Goal: Use online tool/utility: Use online tool/utility

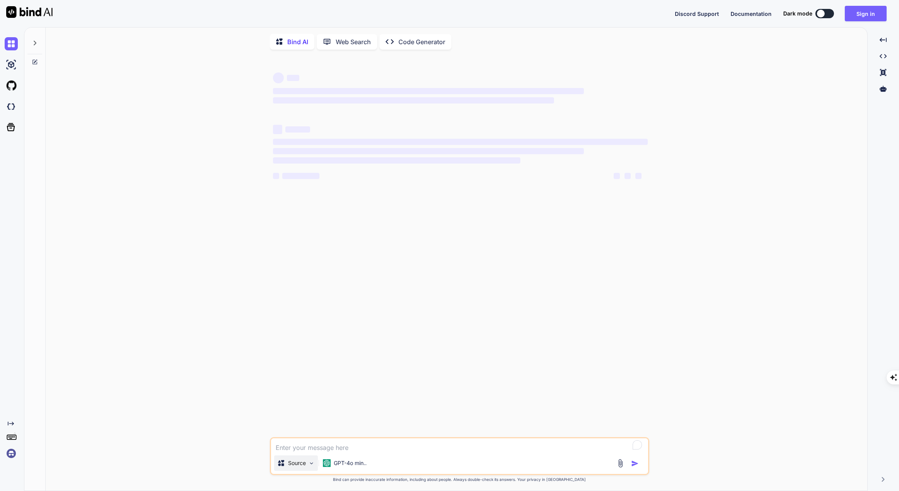
click at [303, 461] on p "Source" at bounding box center [297, 463] width 18 height 8
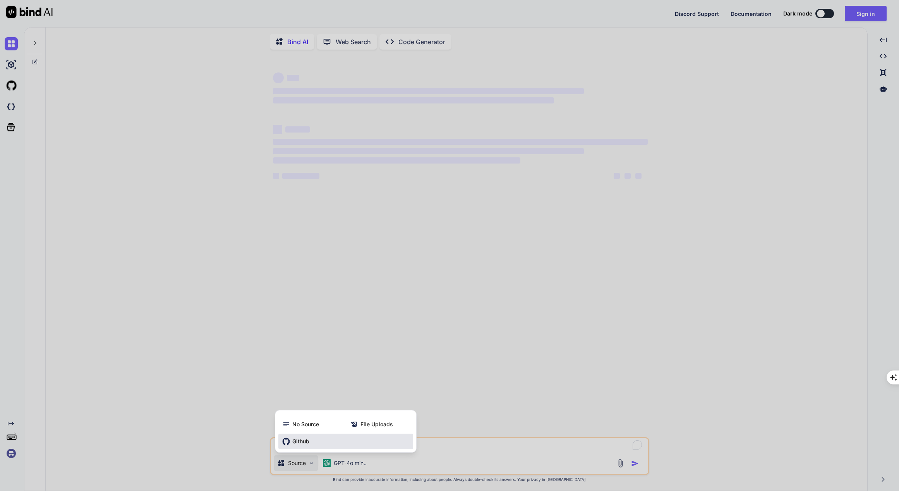
click at [301, 443] on span "Github" at bounding box center [300, 441] width 17 height 8
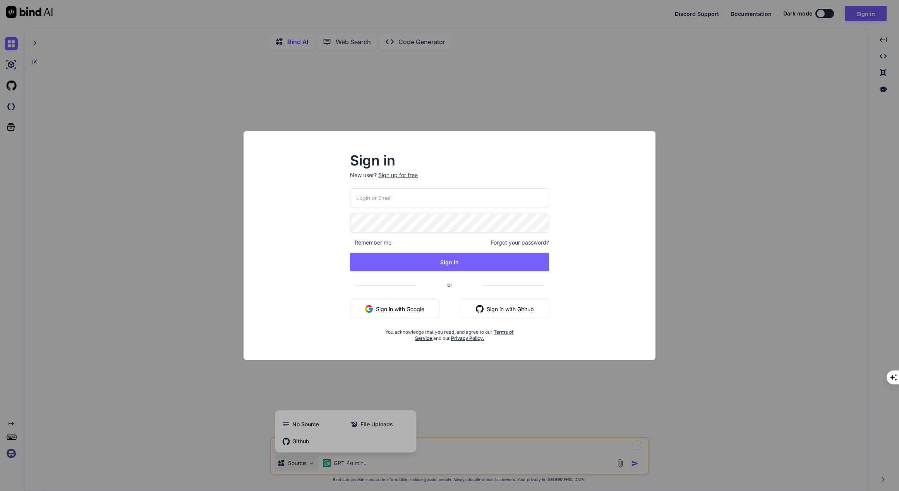
click at [394, 311] on button "Sign in with Google" at bounding box center [394, 308] width 89 height 19
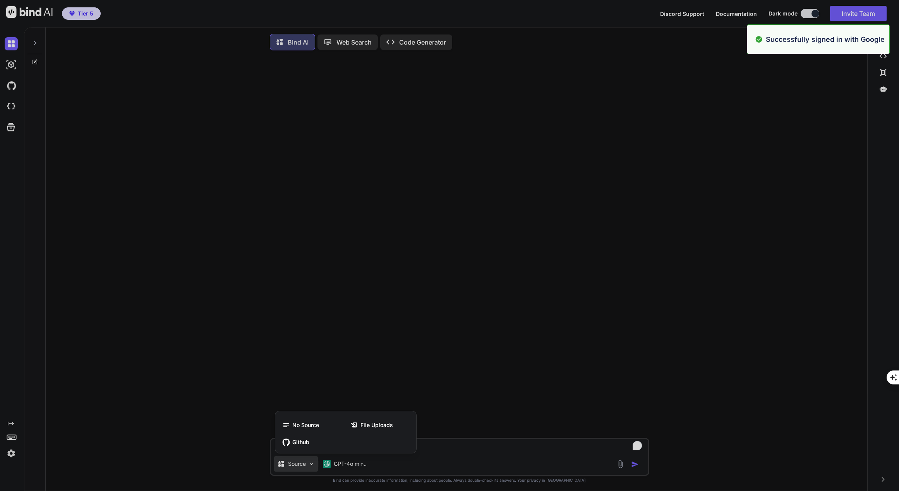
click at [12, 88] on div at bounding box center [449, 245] width 899 height 491
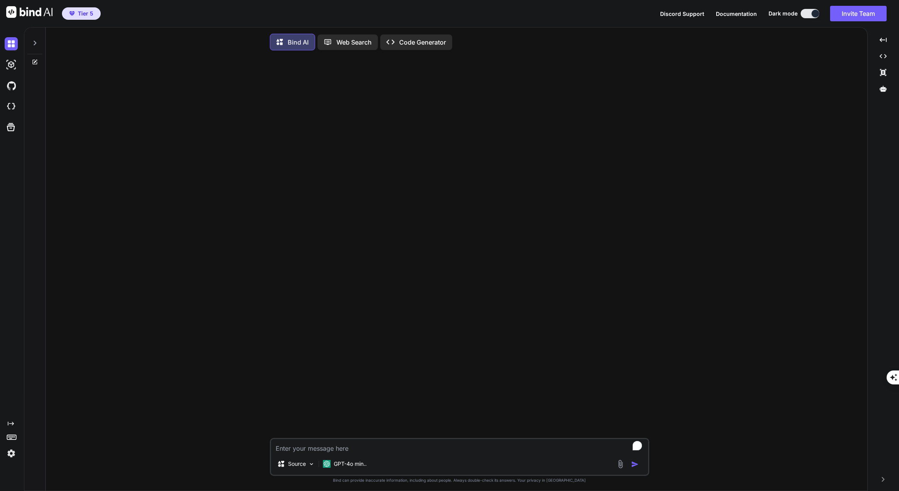
click at [12, 88] on img at bounding box center [11, 85] width 13 height 13
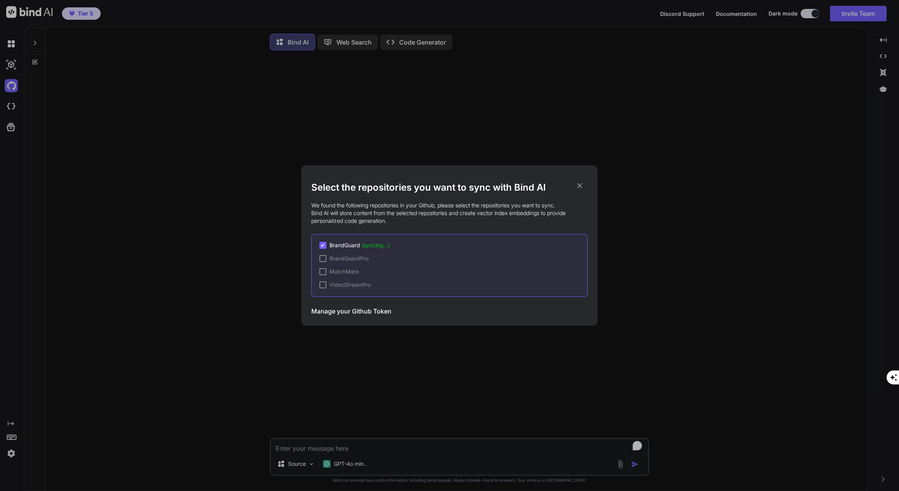
click at [583, 184] on icon at bounding box center [579, 185] width 9 height 9
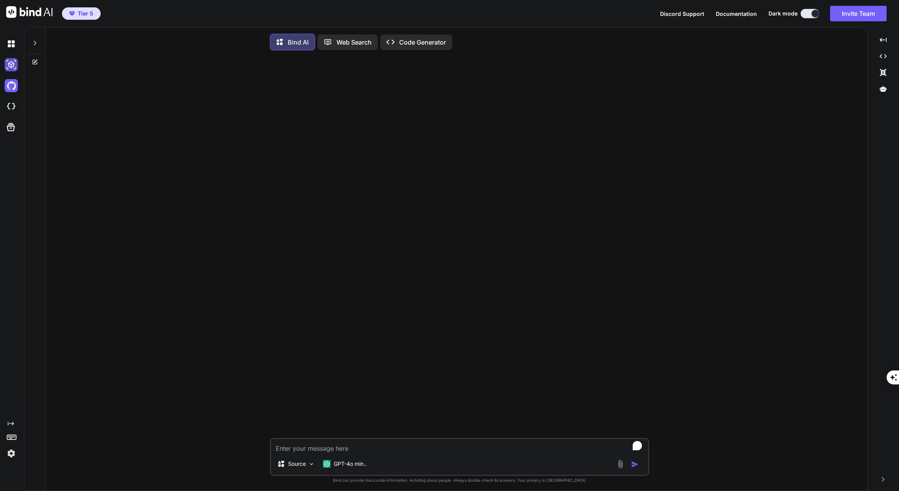
click at [9, 67] on img at bounding box center [11, 64] width 13 height 13
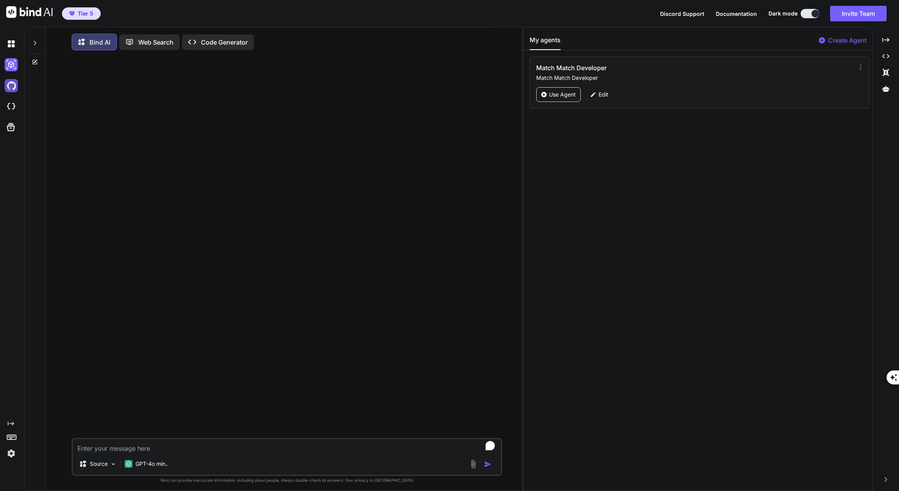
click at [10, 84] on img at bounding box center [11, 85] width 13 height 13
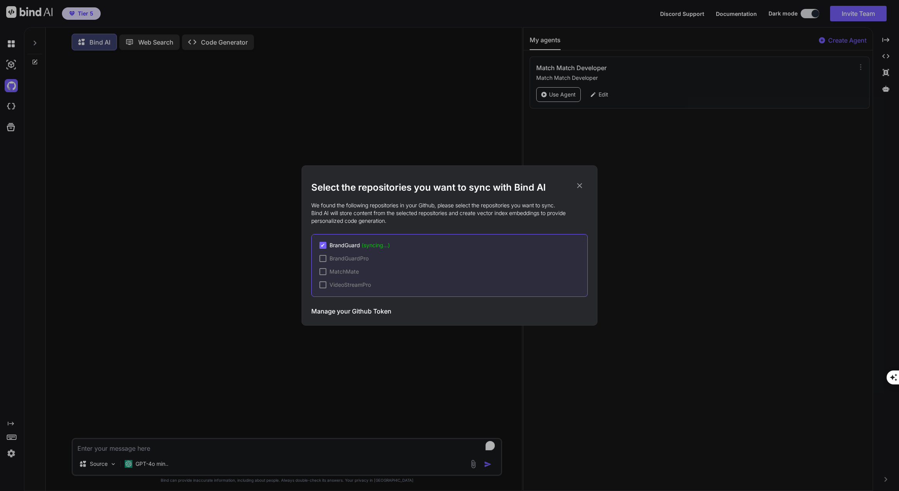
click at [579, 184] on icon at bounding box center [579, 185] width 9 height 9
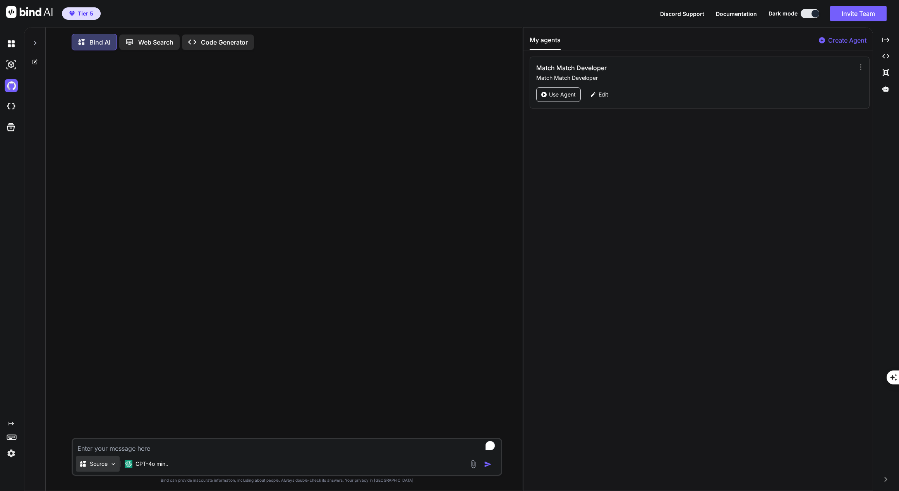
click at [101, 467] on p "Source" at bounding box center [99, 464] width 18 height 8
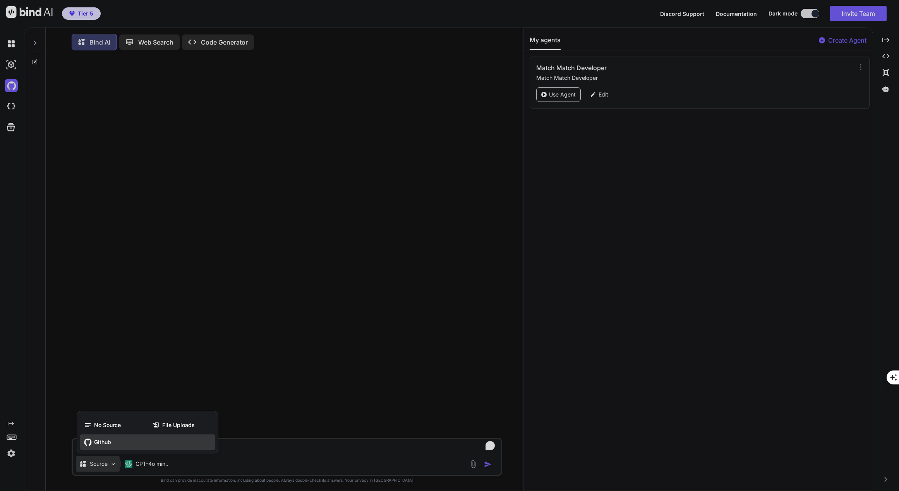
click at [105, 446] on span "Github" at bounding box center [102, 442] width 17 height 8
type textarea "x"
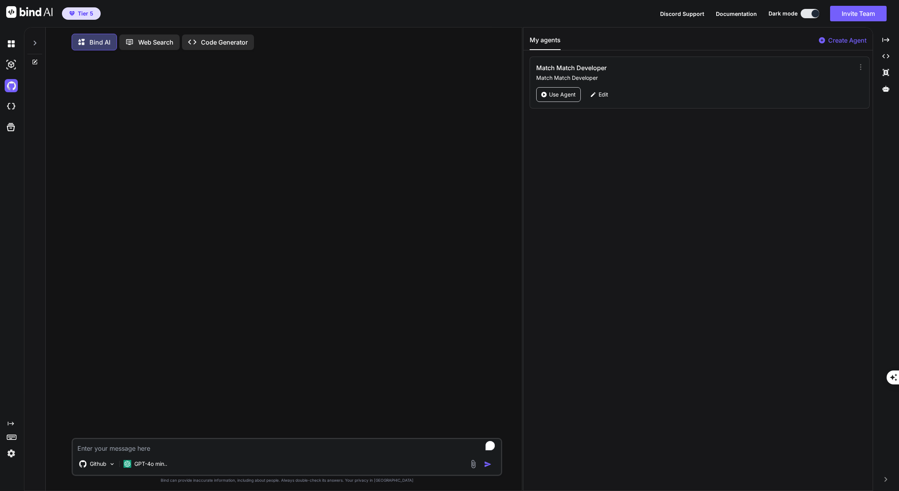
click at [121, 451] on textarea "To enrich screen reader interactions, please activate Accessibility in Grammarl…" at bounding box center [287, 446] width 429 height 14
type textarea "c"
type textarea "x"
type textarea "ca"
type textarea "x"
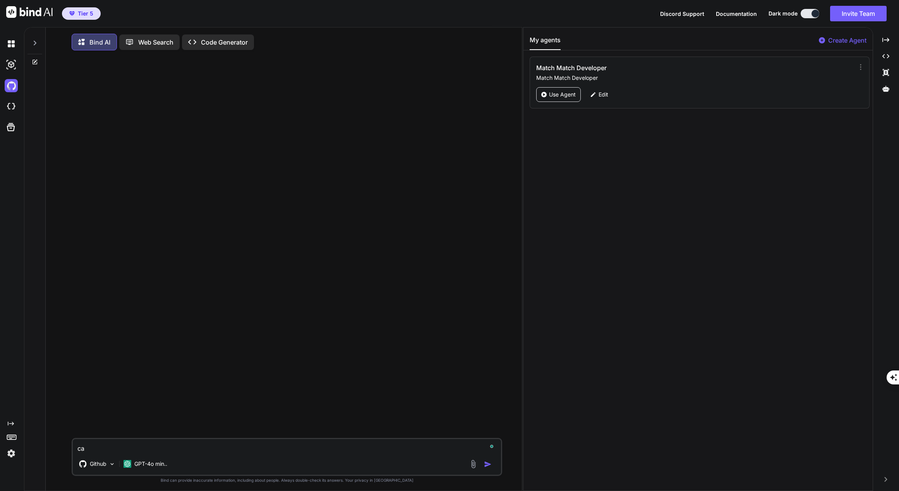
type textarea "can"
type textarea "x"
type textarea "can"
type textarea "x"
type textarea "can y"
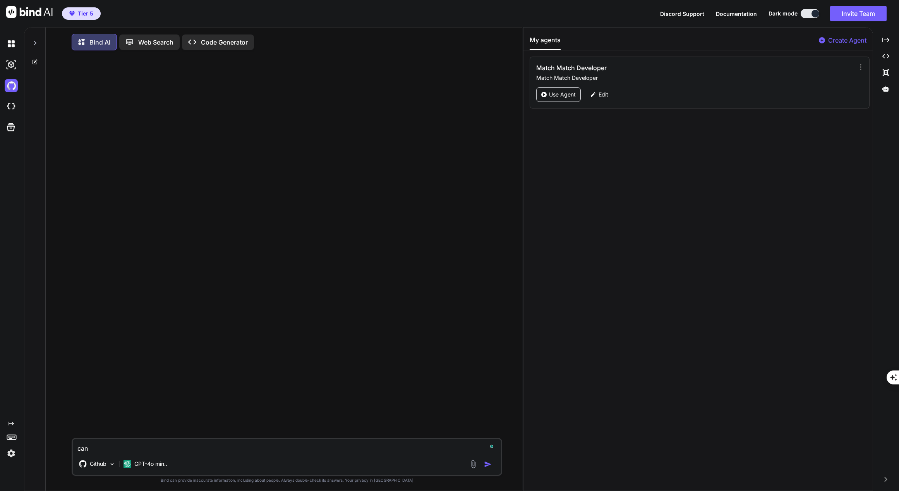
type textarea "x"
type textarea "can yo"
type textarea "x"
type textarea "can yoy"
type textarea "x"
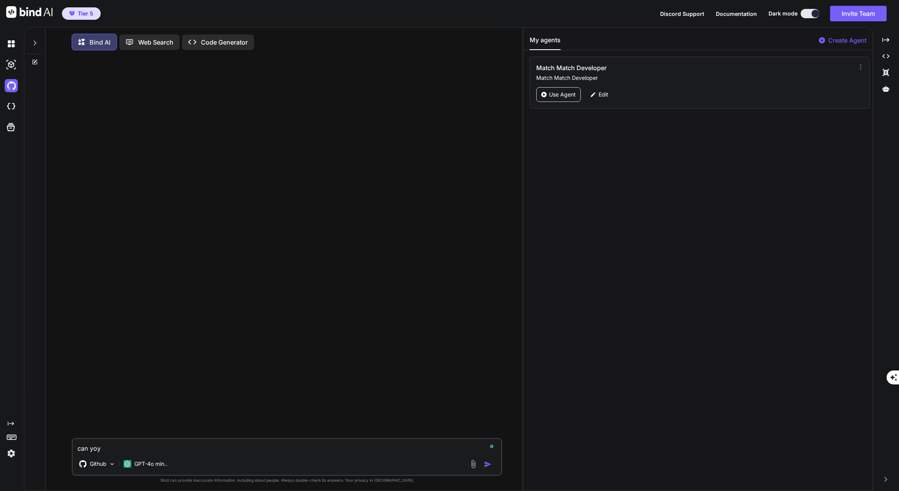
type textarea "can yoy"
type textarea "x"
type textarea "can yoy r"
type textarea "x"
type textarea "can yoy re"
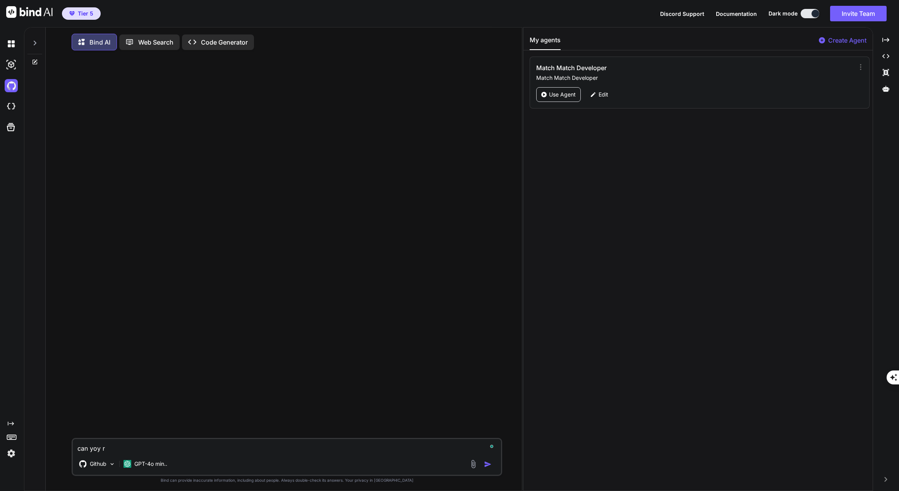
type textarea "x"
type textarea "can yoy red"
type textarea "x"
type textarea "can yoy [PERSON_NAME]"
type textarea "x"
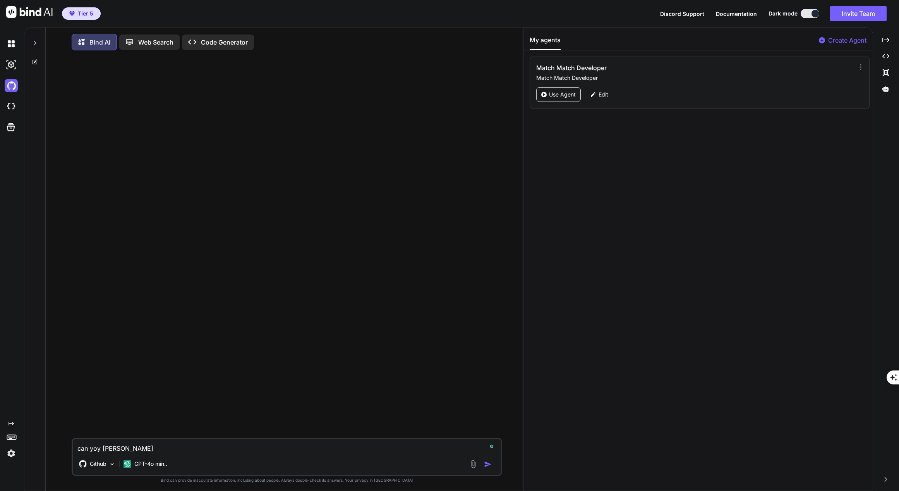
type textarea "can yoy red"
type textarea "x"
type textarea "can yoy [PERSON_NAME]"
type textarea "x"
type textarea "can yoy redad"
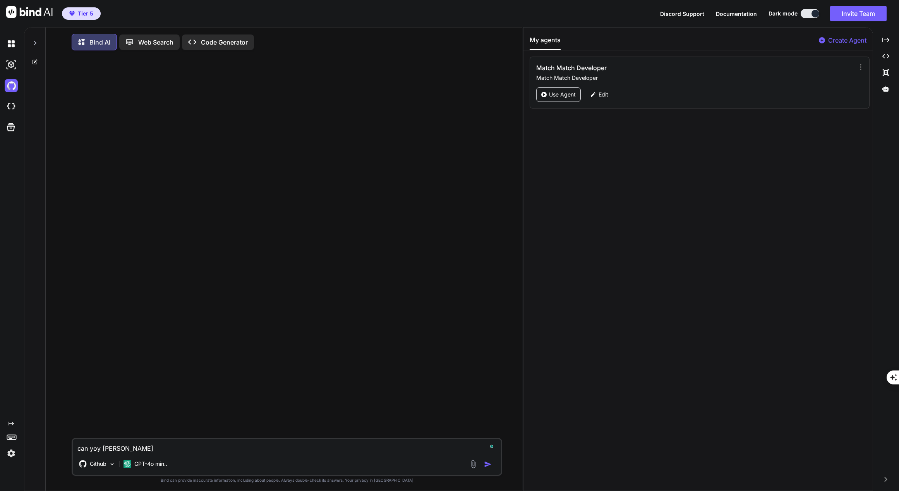
type textarea "x"
type textarea "can yoy redad"
type textarea "x"
type textarea "can yoy redad m"
type textarea "x"
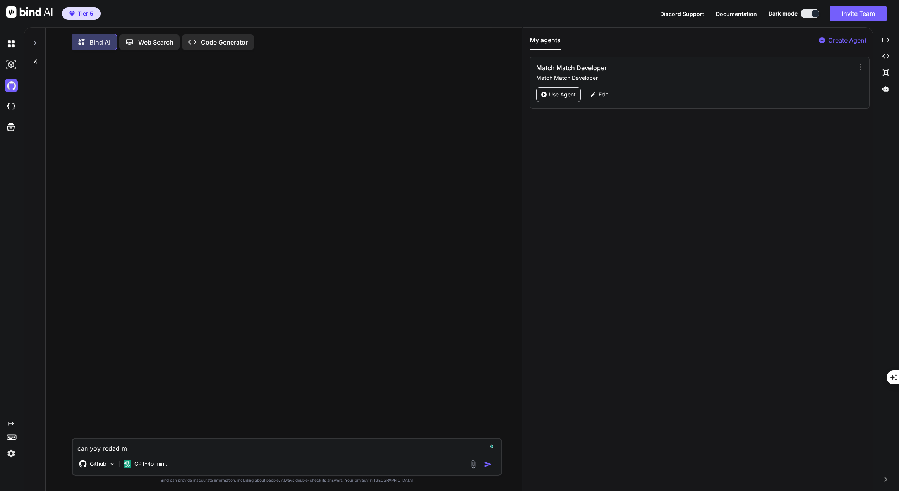
type textarea "can yoy redad my"
type textarea "x"
type textarea "can yoy redad my"
type textarea "x"
type textarea "can yoy redad my g"
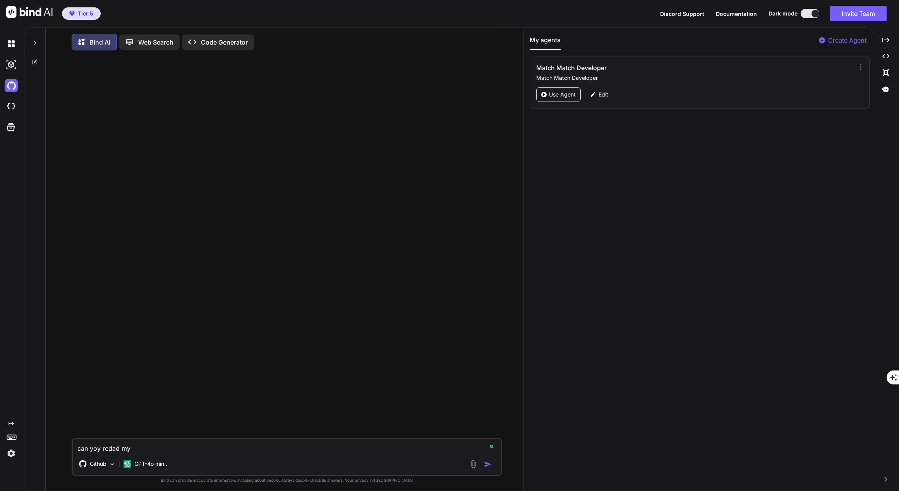
type textarea "x"
type textarea "can yoy redad my gi"
type textarea "x"
type textarea "can yoy redad my git"
type textarea "x"
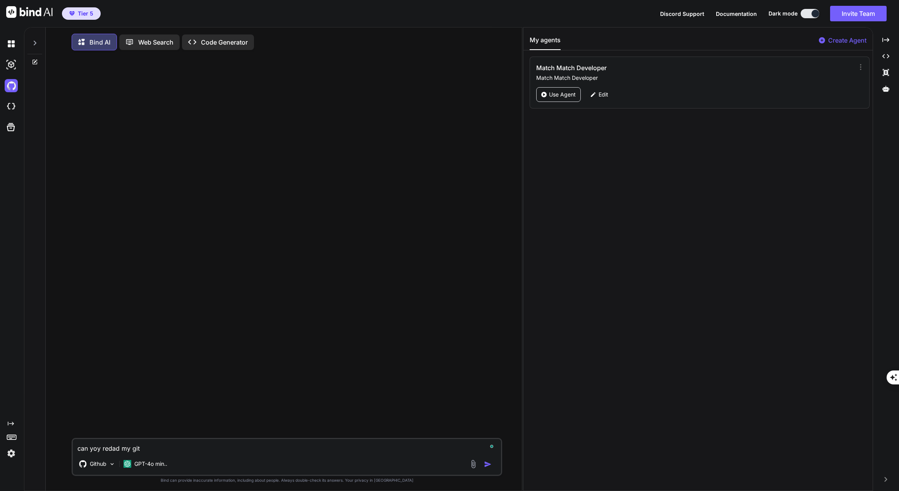
type textarea "can yoy redad my git"
type textarea "x"
type textarea "can yoy redad my git f"
type textarea "x"
type textarea "can yoy redad my git fi"
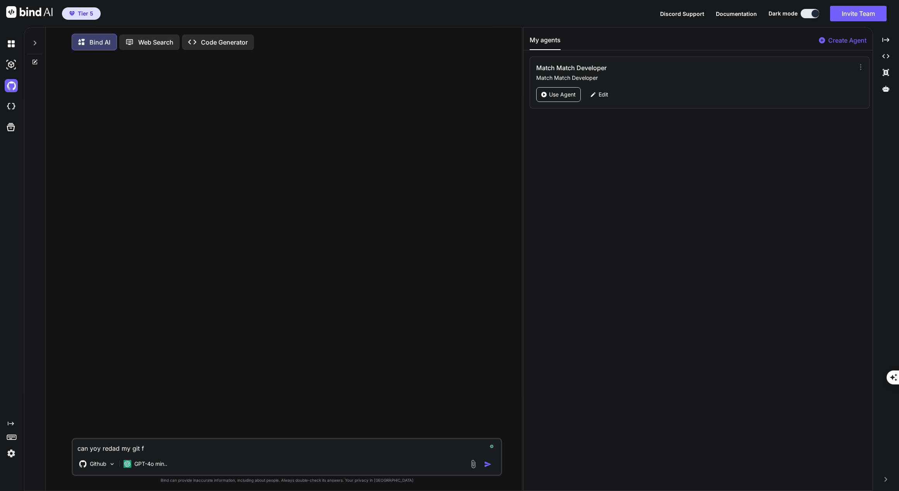
type textarea "x"
type textarea "can yoy redad my git fil"
type textarea "x"
type textarea "can yoy redad my git file"
type textarea "x"
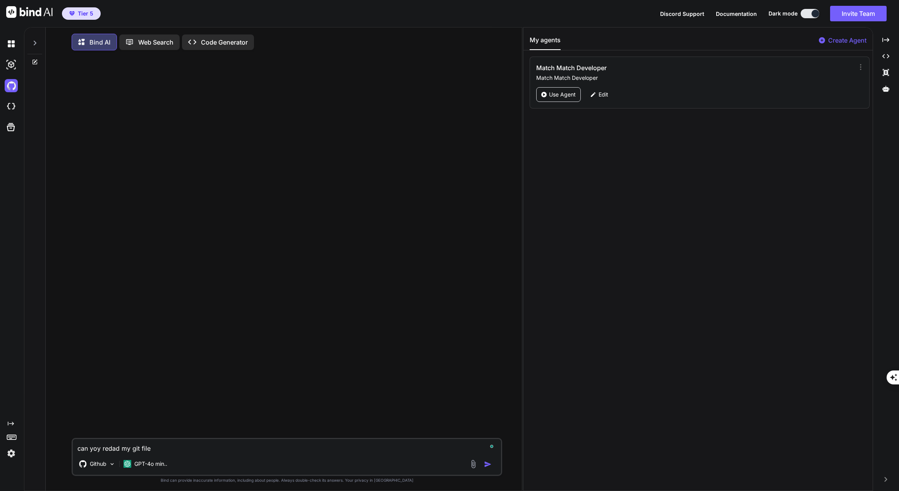
type textarea "can yoy redad my git files"
type textarea "x"
type textarea "can yoy redad my git files?"
type textarea "x"
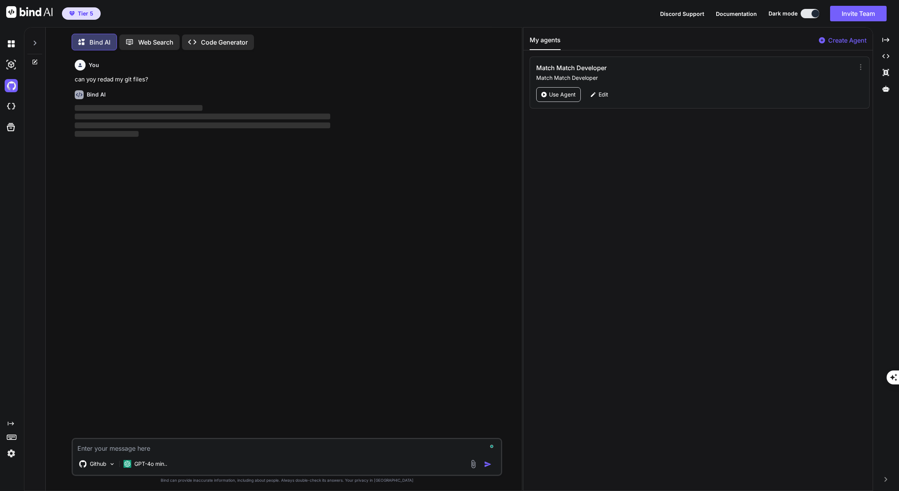
scroll to position [4, 0]
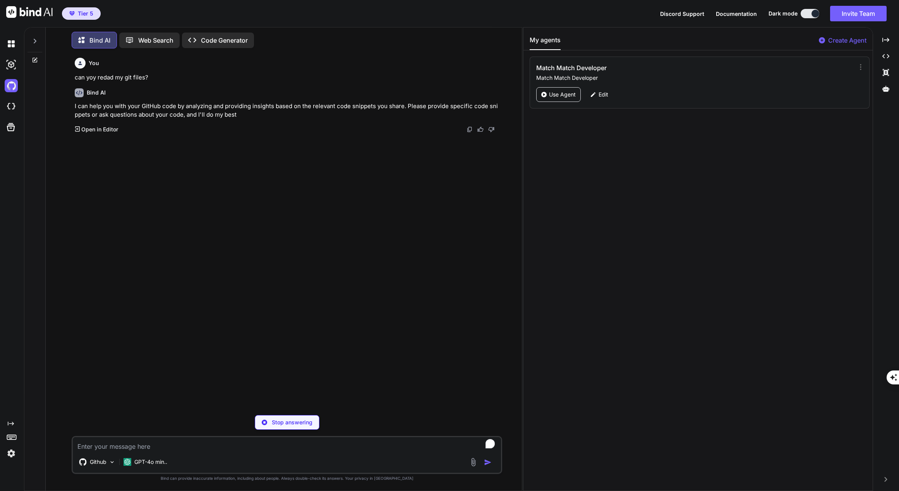
type textarea "x"
type textarea "w"
type textarea "x"
type textarea "wa"
type textarea "x"
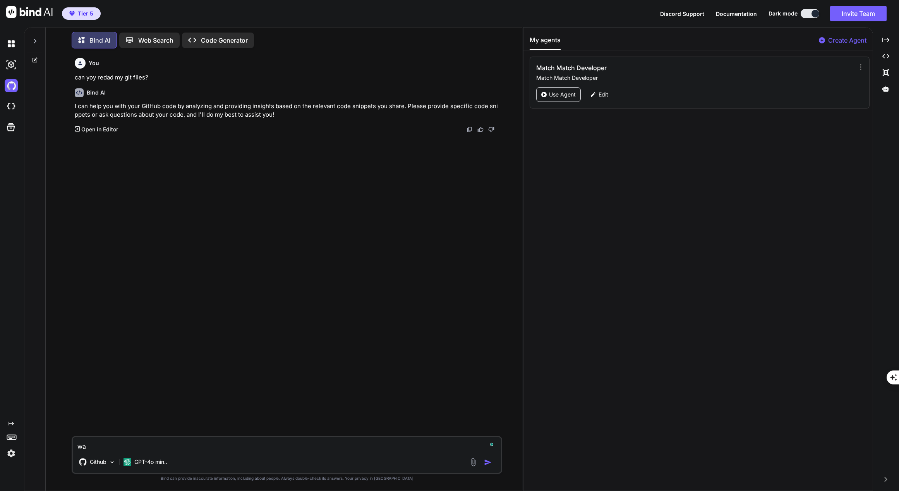
type textarea "w"
type textarea "x"
type textarea "wh"
type textarea "x"
type textarea "wha"
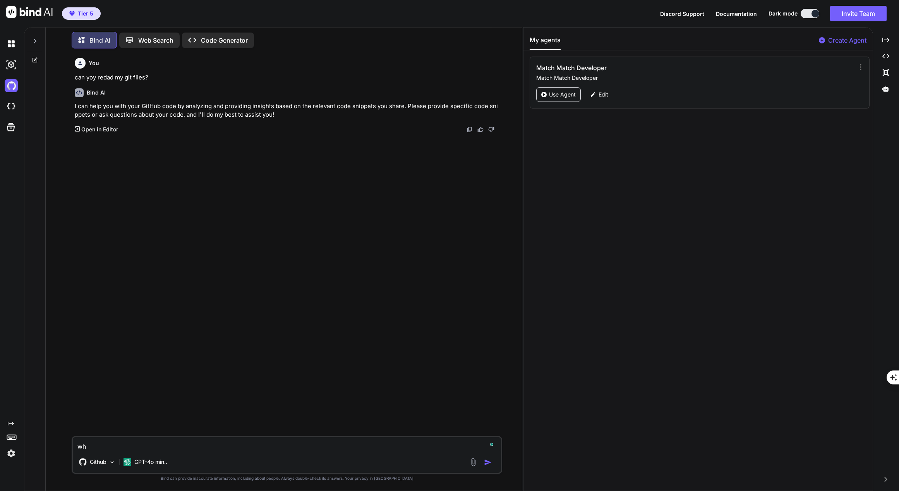
type textarea "x"
type textarea "what"
type textarea "x"
type textarea "what"
type textarea "x"
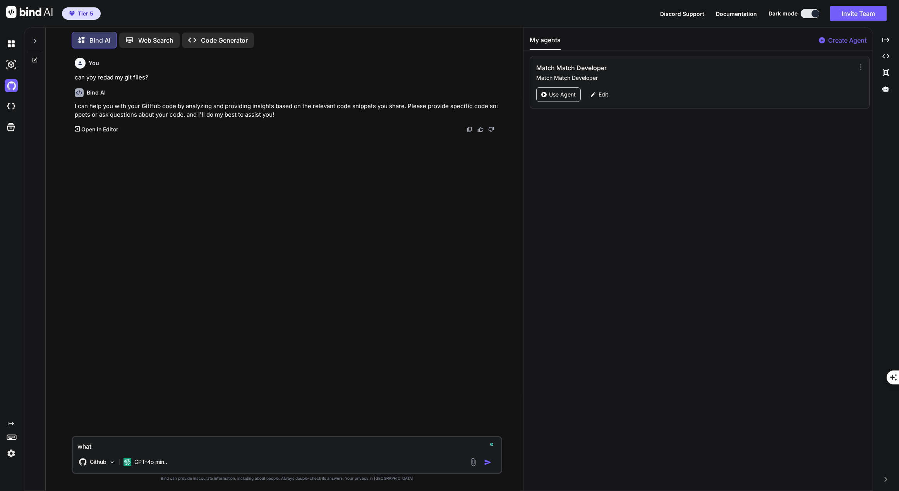
type textarea "what f"
type textarea "x"
type textarea "what fi"
type textarea "x"
type textarea "what fil"
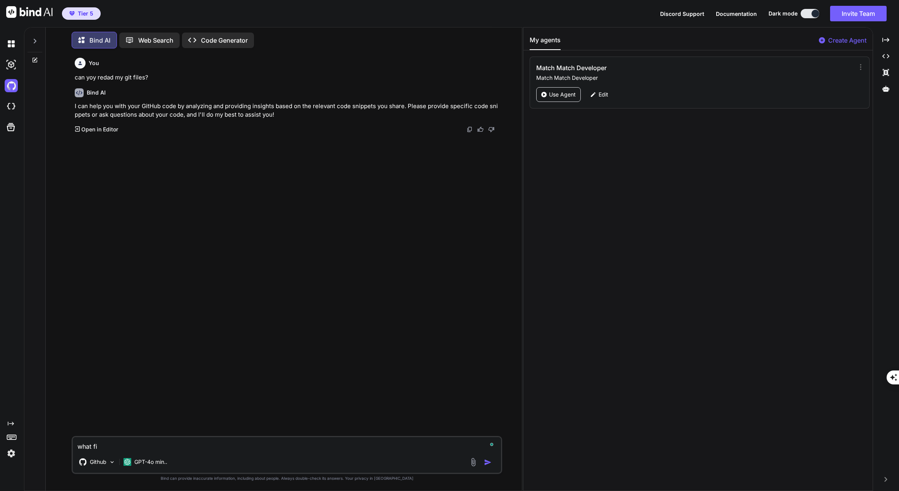
type textarea "x"
type textarea "what file"
type textarea "x"
type textarea "what files"
type textarea "x"
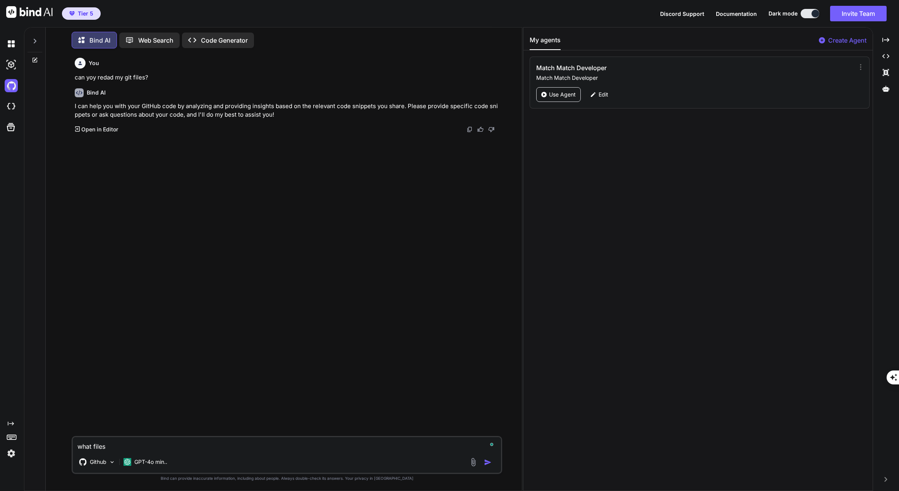
type textarea "what files"
type textarea "x"
type textarea "what files d"
type textarea "x"
type textarea "what files do"
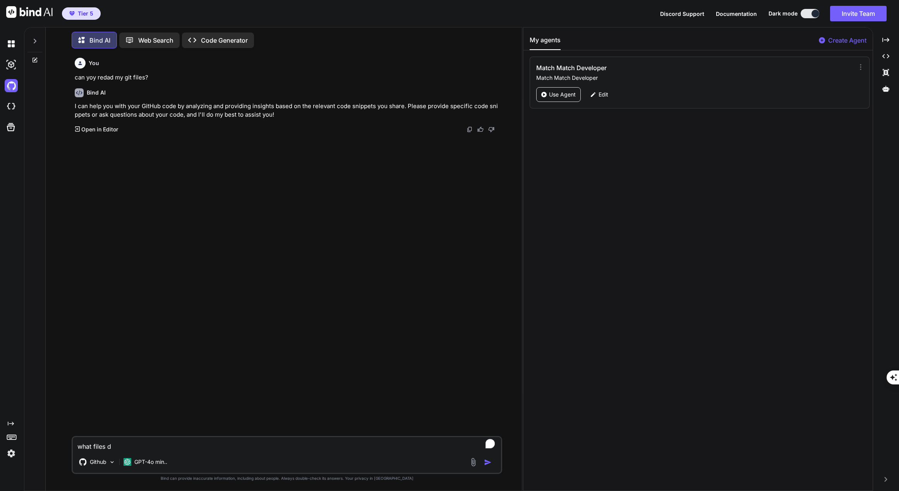
type textarea "x"
type textarea "what files do"
type textarea "x"
type textarea "what files do y"
type textarea "x"
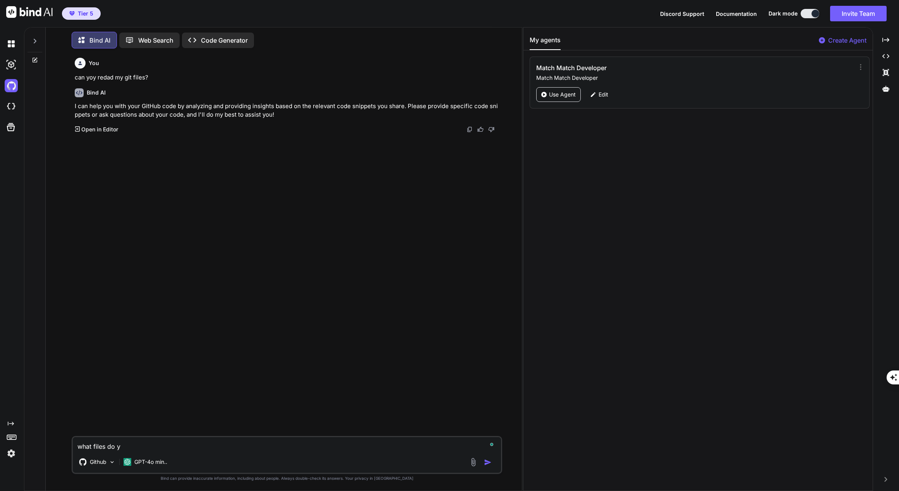
type textarea "what files do yo"
type textarea "x"
type textarea "what files do you"
type textarea "x"
type textarea "what files do you"
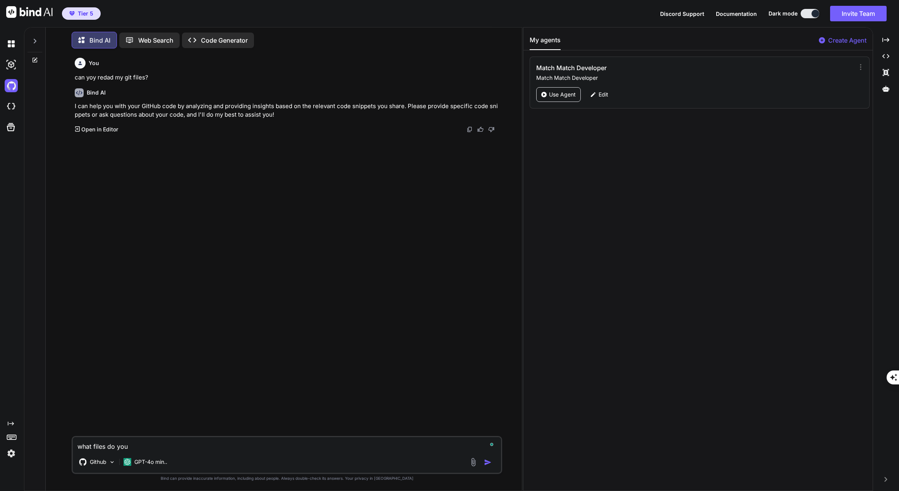
type textarea "x"
type textarea "what files do you s"
type textarea "x"
type textarea "what files do you se"
type textarea "x"
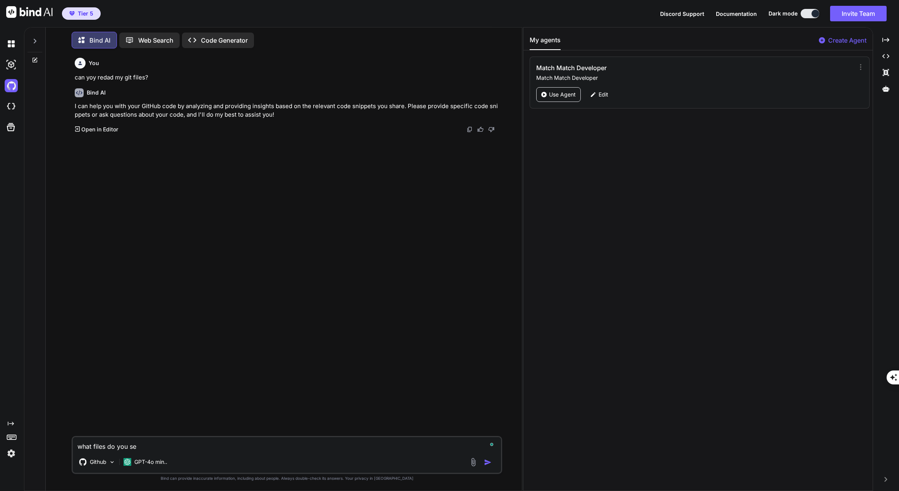
type textarea "what files do you see"
type textarea "x"
type textarea "what files do you see"
type textarea "x"
type textarea "what files do you see t"
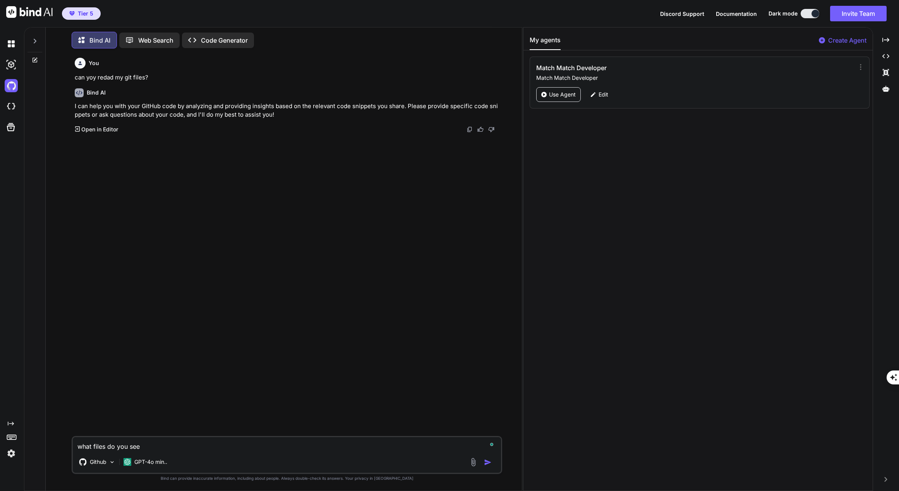
type textarea "x"
type textarea "what files do you see th"
type textarea "x"
type textarea "what files do you see the"
type textarea "x"
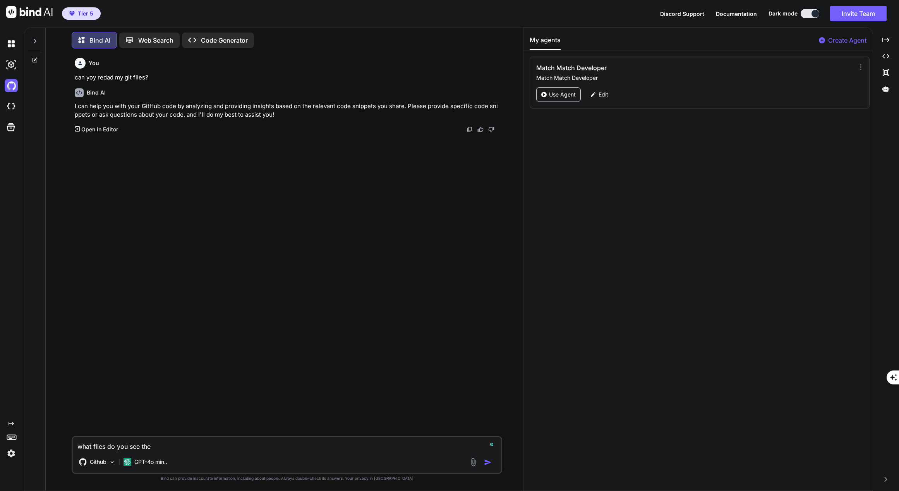
type textarea "what files do you see ther"
type textarea "x"
type textarea "what files do you see there"
type textarea "x"
type textarea "what files do you see there?"
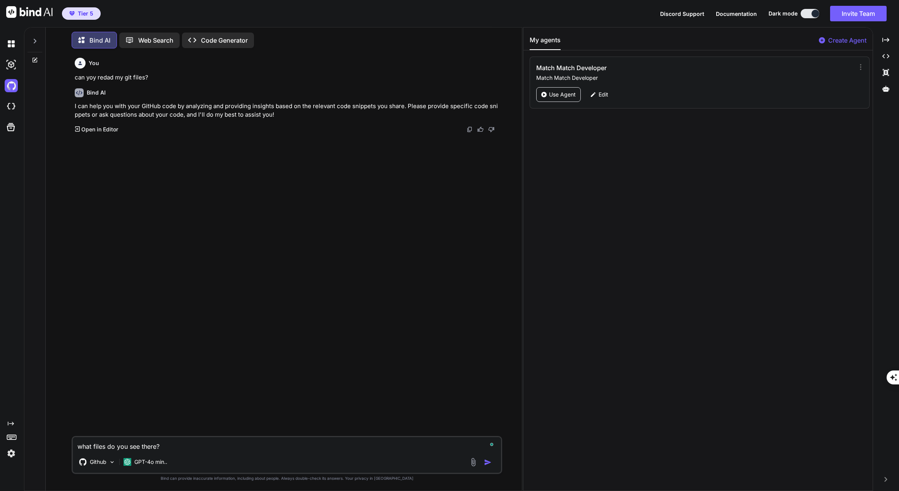
type textarea "x"
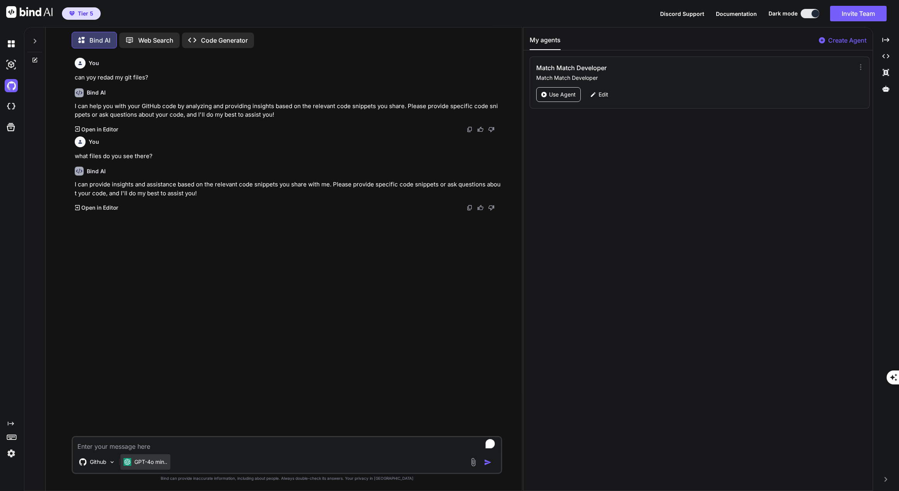
click at [163, 464] on p "GPT-4o min.." at bounding box center [150, 462] width 33 height 8
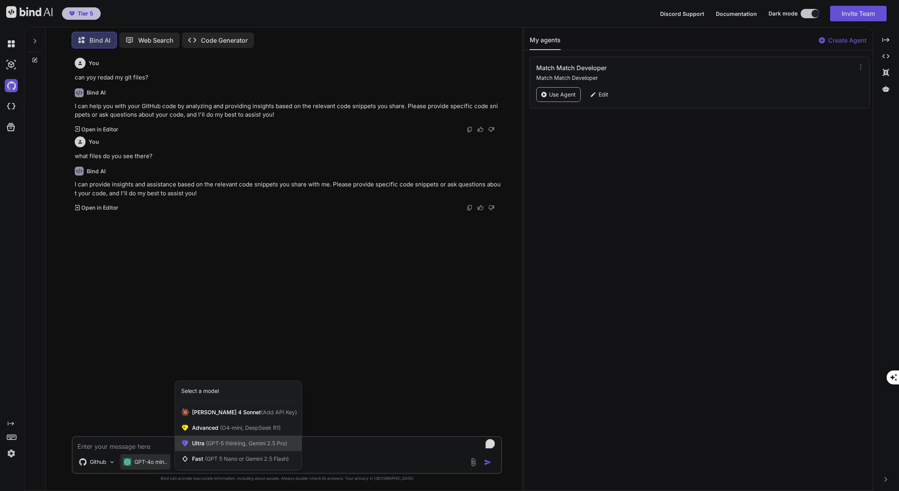
click at [204, 445] on span "(GPT-5 thinking, Gemini 2.5 Pro)" at bounding box center [245, 443] width 83 height 7
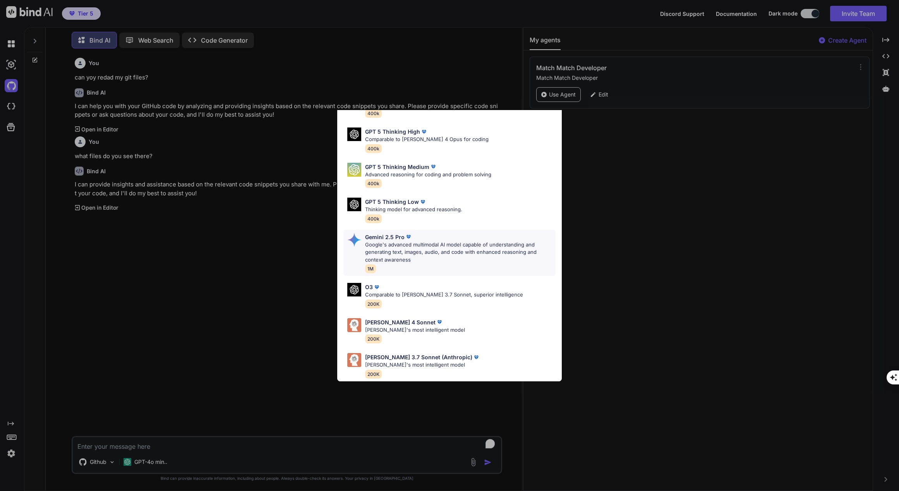
scroll to position [55, 0]
click at [439, 318] on div "[PERSON_NAME] 4 Sonnet" at bounding box center [415, 322] width 100 height 8
type textarea "x"
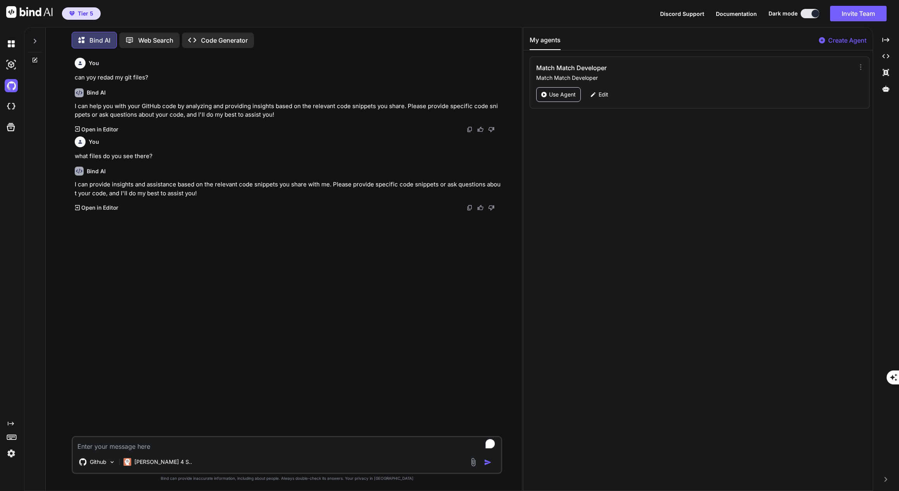
click at [152, 448] on textarea "To enrich screen reader interactions, please activate Accessibility in Grammarl…" at bounding box center [287, 444] width 429 height 14
type textarea "c"
type textarea "x"
type textarea "ca"
type textarea "x"
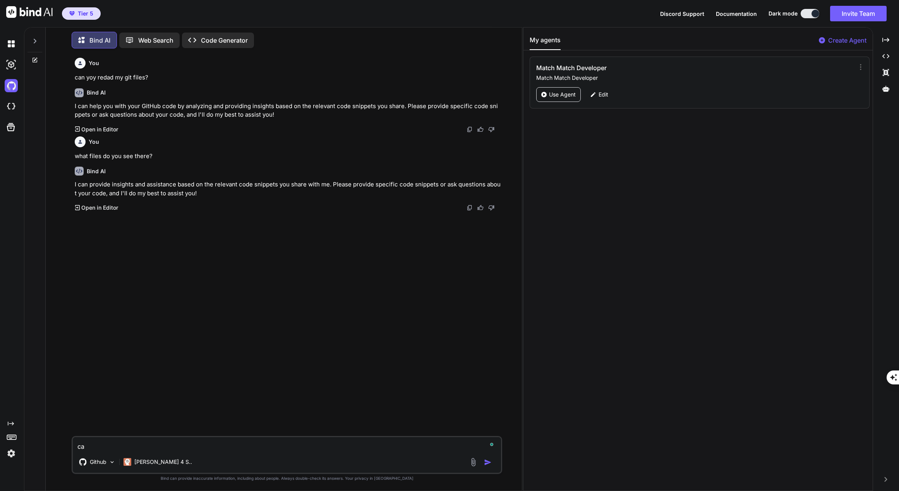
type textarea "can"
type textarea "x"
type textarea "can"
type textarea "x"
type textarea "can y"
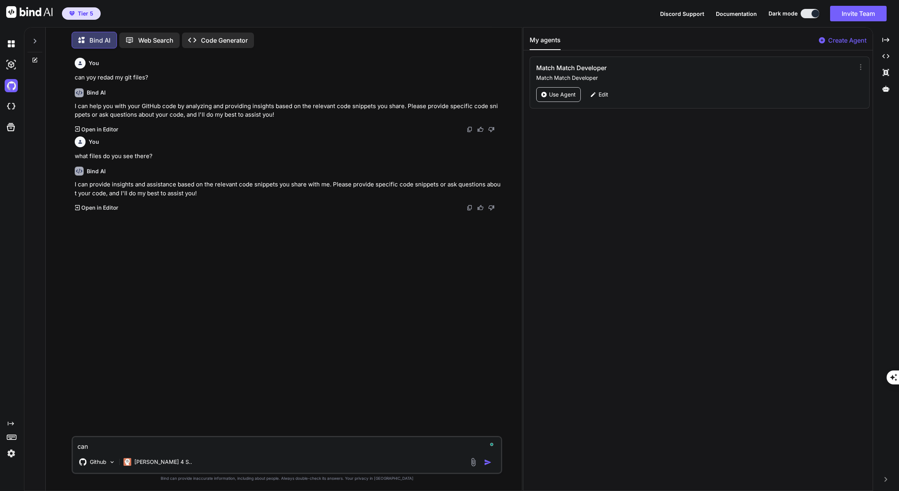
type textarea "x"
type textarea "can yo"
type textarea "x"
type textarea "can you"
type textarea "x"
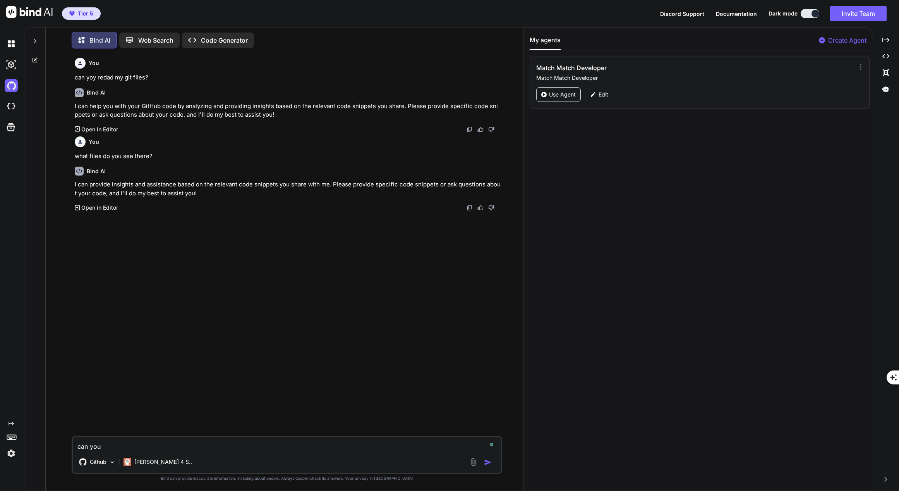
type textarea "can you"
type textarea "x"
type textarea "can you a"
type textarea "x"
type textarea "can you ac"
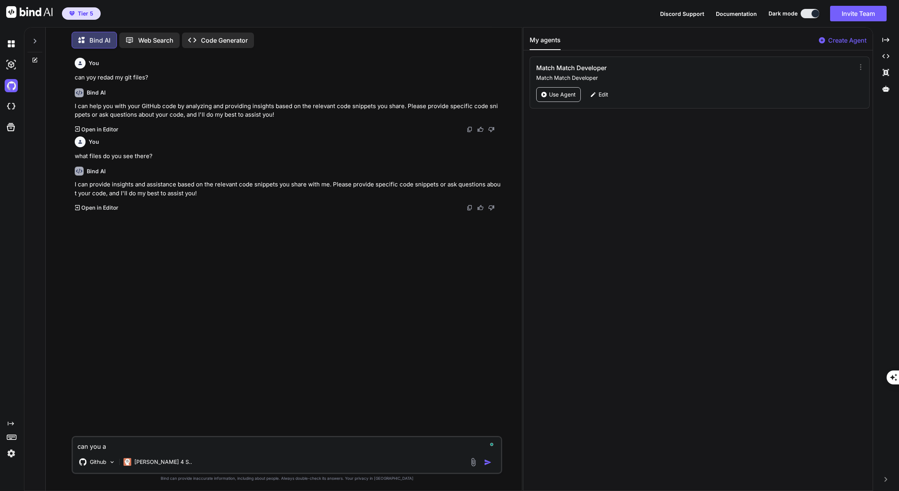
type textarea "x"
type textarea "can you acc"
type textarea "x"
type textarea "can you acce"
type textarea "x"
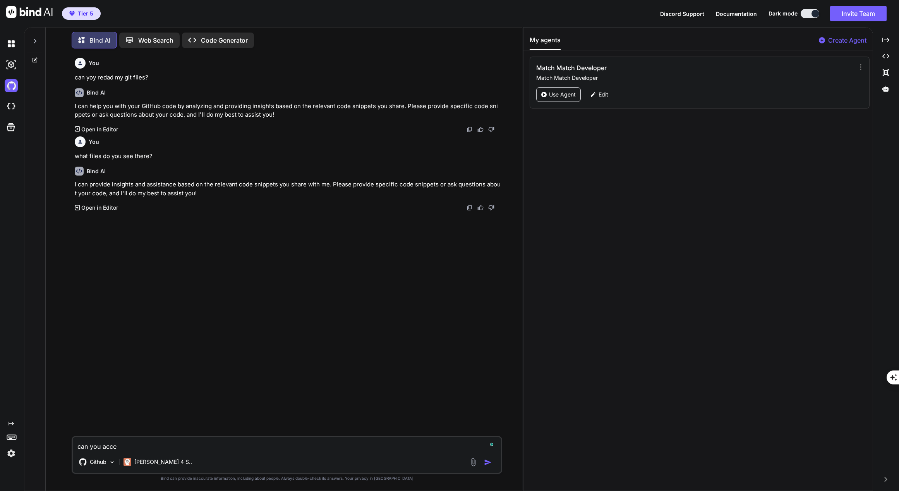
type textarea "can you acces"
type textarea "x"
type textarea "can you acces"
type textarea "x"
type textarea "can you acces m"
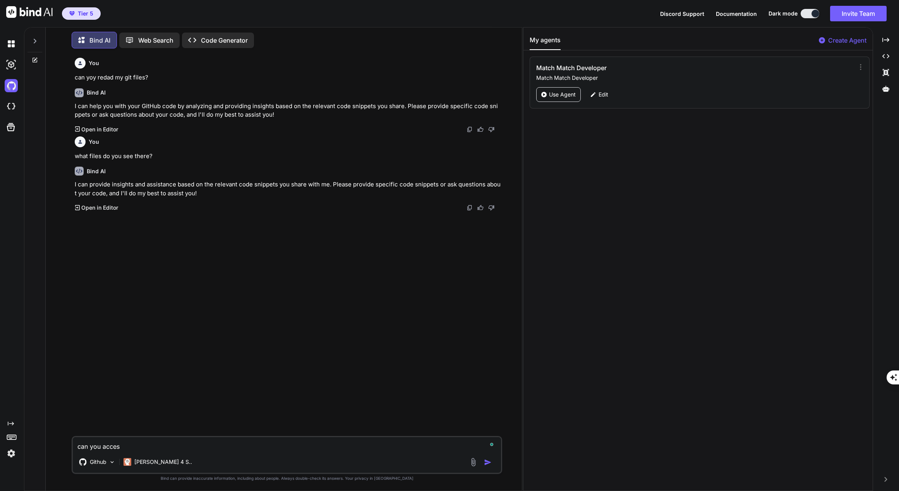
type textarea "x"
type textarea "can you acces my"
type textarea "x"
type textarea "can you acces my"
type textarea "x"
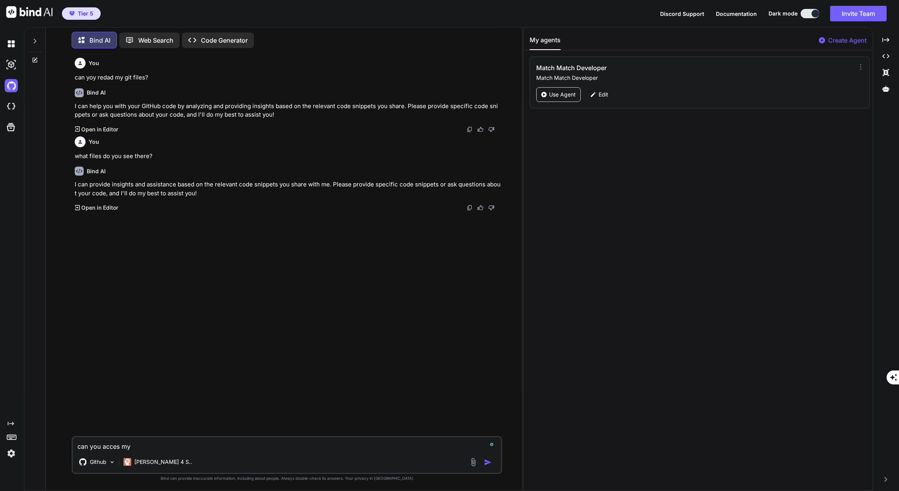
type textarea "can you acces my g"
type textarea "x"
type textarea "can you acces my gi"
type textarea "x"
type textarea "can you acces my git"
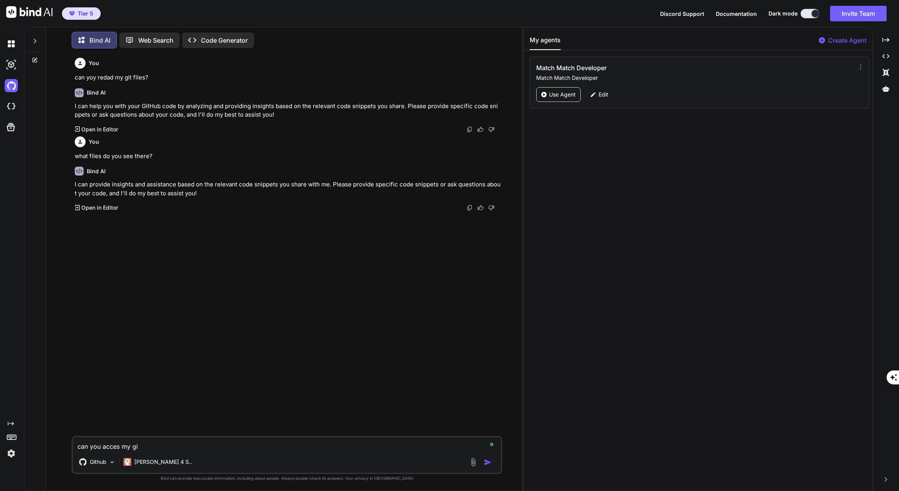
type textarea "x"
type textarea "can you acces my git"
type textarea "x"
type textarea "can you acces my git h"
type textarea "x"
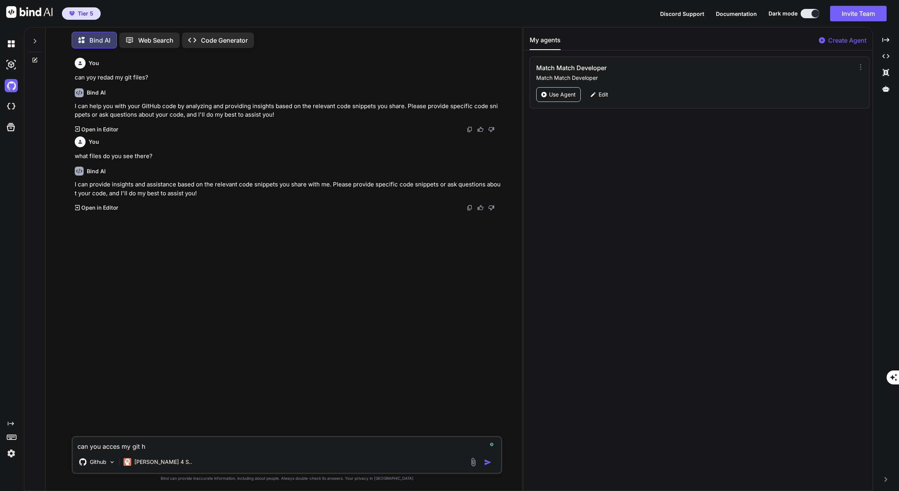
type textarea "can you acces my git hu"
type textarea "x"
type textarea "can you acces my git hub"
type textarea "x"
type textarea "can you acces my git hub"
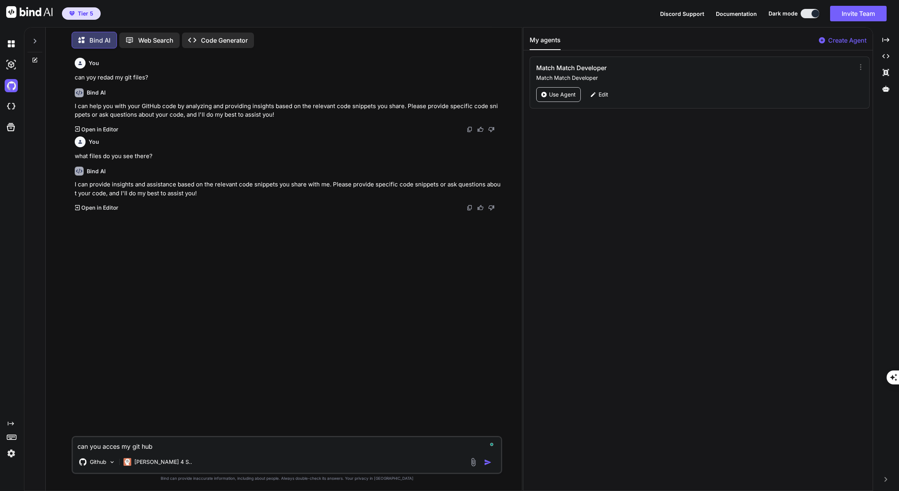
type textarea "x"
type textarea "can you acces my git hub p"
type textarea "x"
type textarea "can you acces my git hub pr"
type textarea "x"
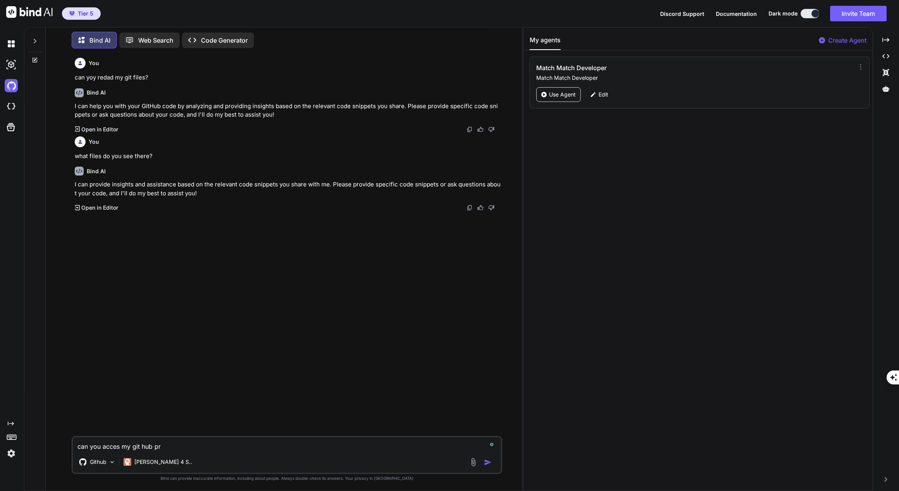
type textarea "can you acces my git hub pro"
type textarea "x"
type textarea "can you acces my git hub proj"
type textarea "x"
type textarea "can you acces my git hub proje"
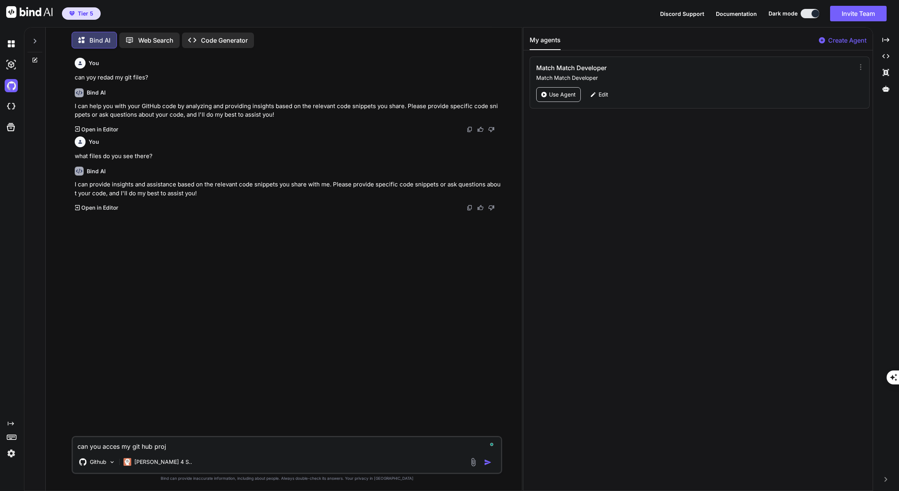
type textarea "x"
type textarea "can you acces my git hub projec"
type textarea "x"
type textarea "can you acces my git hub project"
type textarea "x"
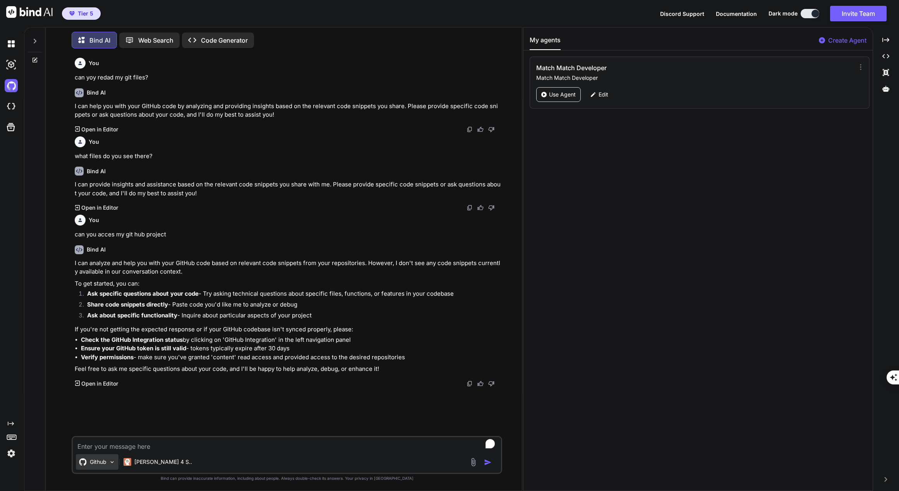
click at [110, 457] on div "Github" at bounding box center [97, 461] width 43 height 15
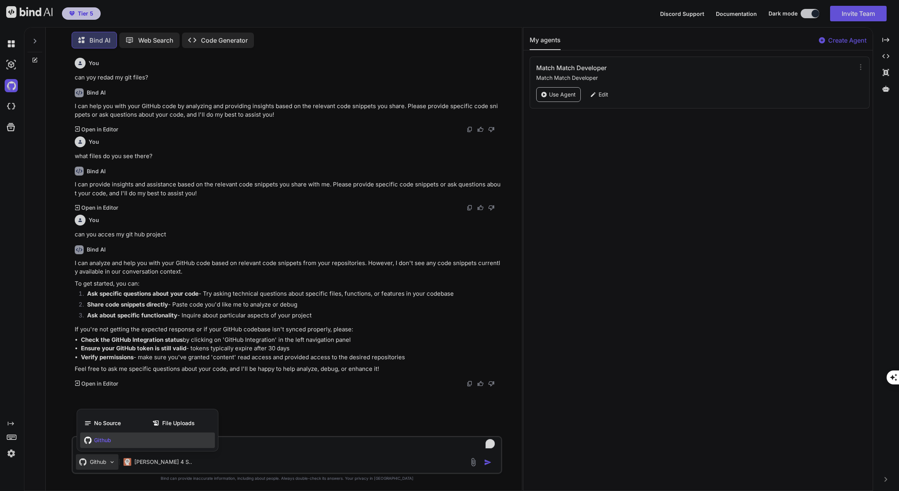
click at [108, 440] on span "Github" at bounding box center [102, 440] width 17 height 8
type textarea "x"
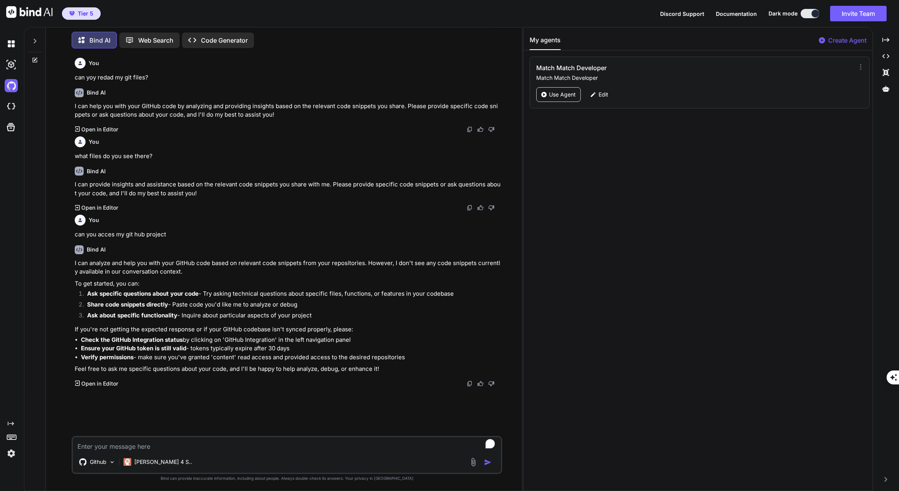
click at [210, 444] on textarea "To enrich screen reader interactions, please activate Accessibility in Grammarl…" at bounding box center [287, 444] width 429 height 14
type textarea "i"
type textarea "x"
type textarea "is"
type textarea "x"
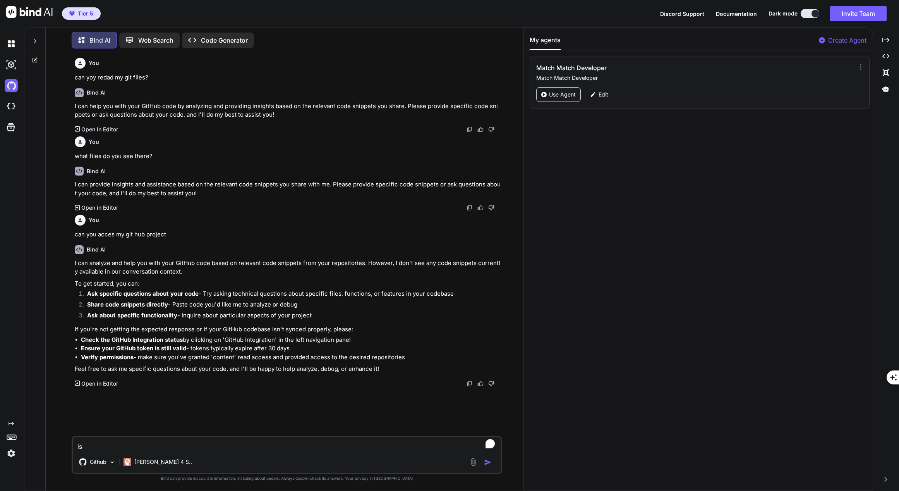
type textarea "is"
type textarea "x"
type textarea "is t"
type textarea "x"
type textarea "is th"
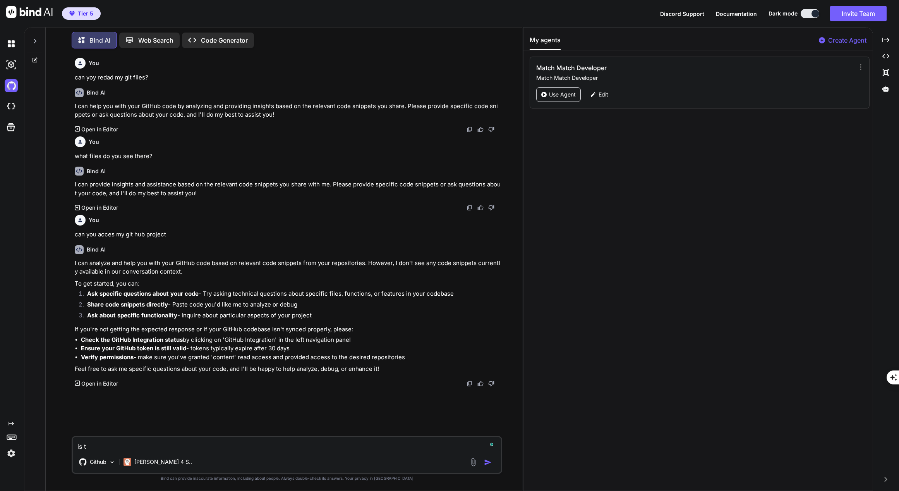
type textarea "x"
type textarea "is thi"
paste textarea "BrandGuard Pro: Brand Consistency Application 1. Vision & Objective BrandGuard …"
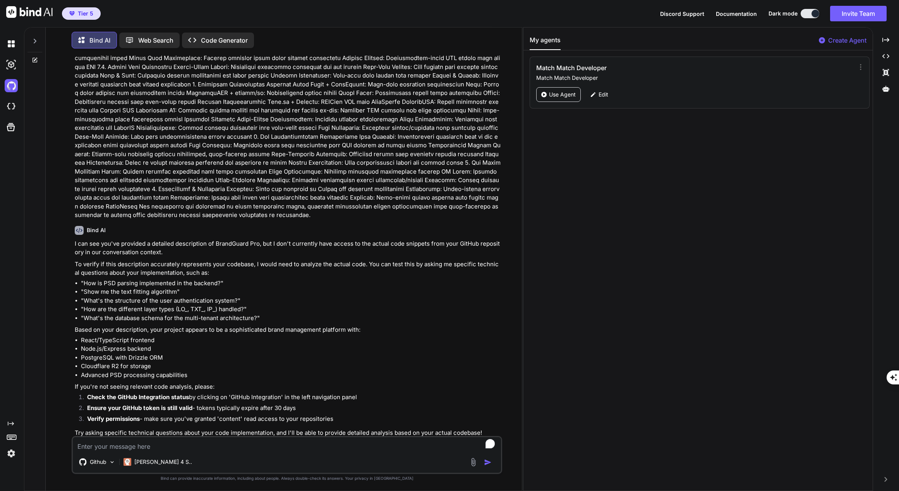
scroll to position [524, 0]
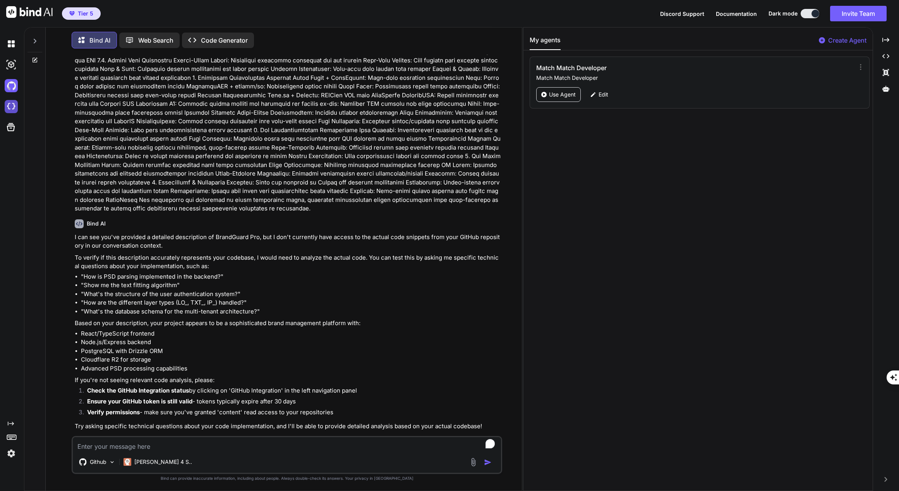
click at [12, 109] on img at bounding box center [11, 106] width 13 height 13
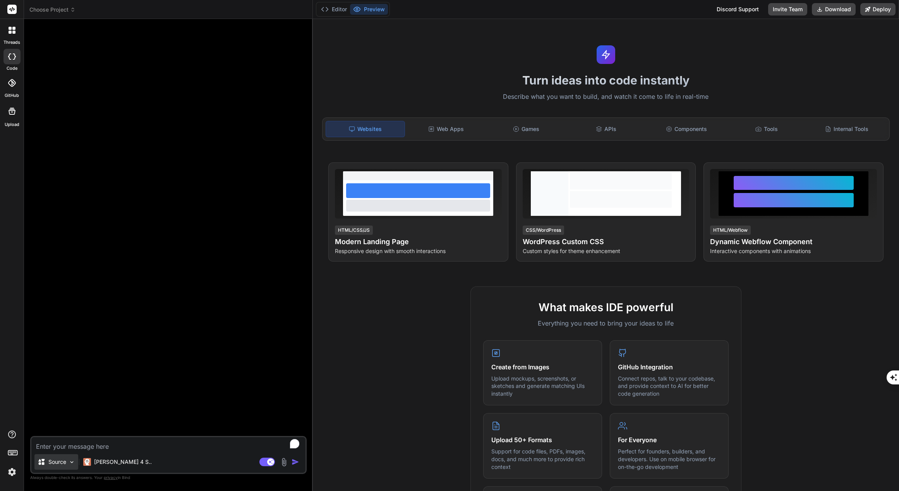
click at [53, 458] on p "Source" at bounding box center [57, 462] width 18 height 8
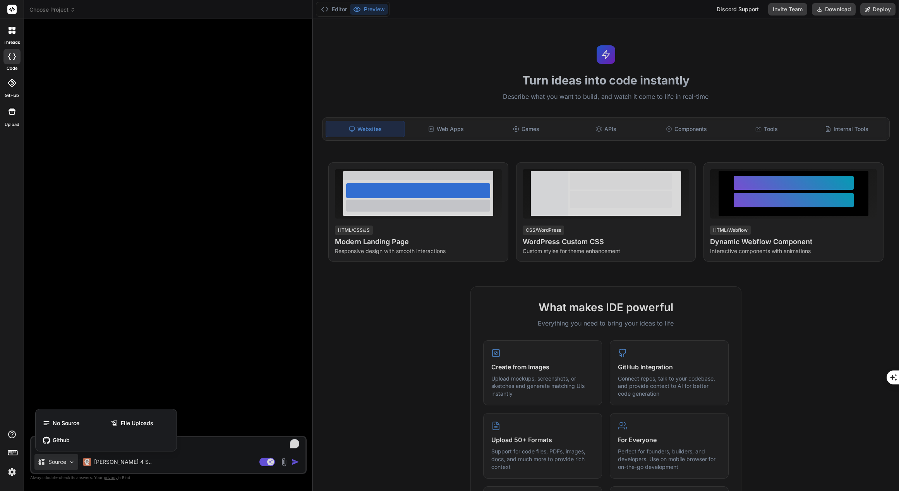
click at [14, 79] on icon at bounding box center [12, 83] width 8 height 8
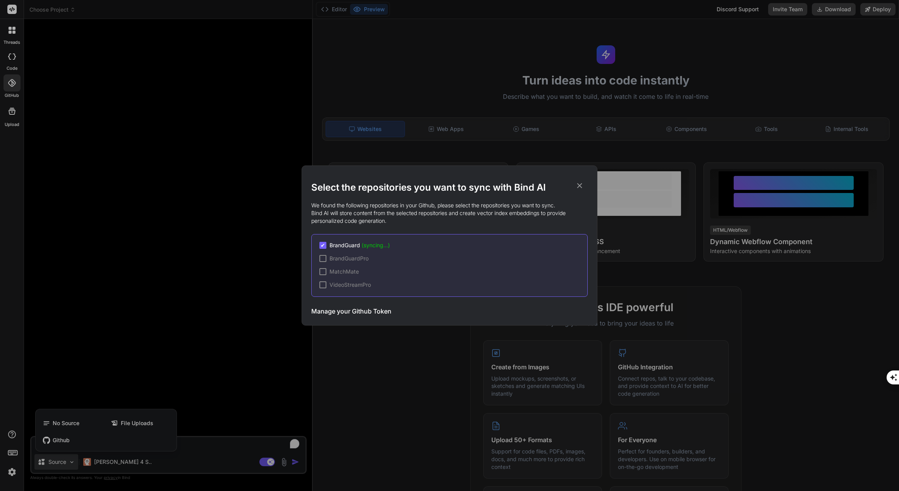
click at [324, 245] on span "✔" at bounding box center [323, 245] width 5 height 8
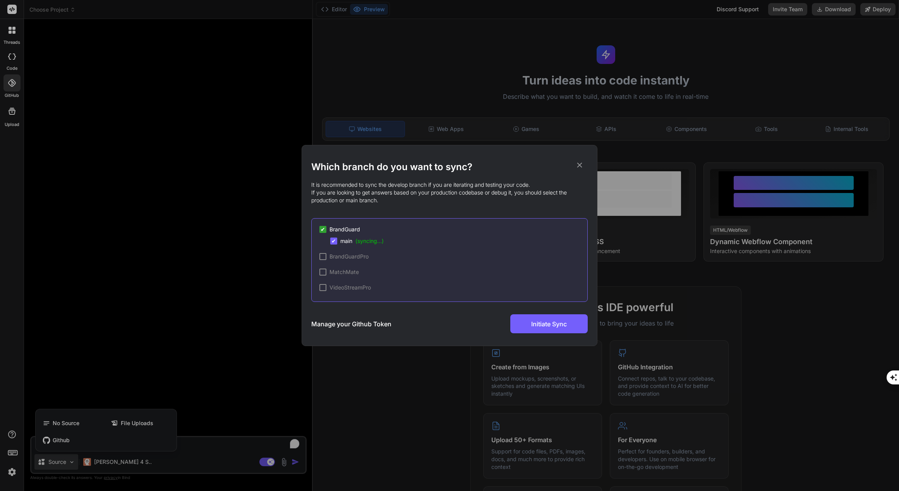
click at [334, 240] on span "✔" at bounding box center [333, 241] width 5 height 8
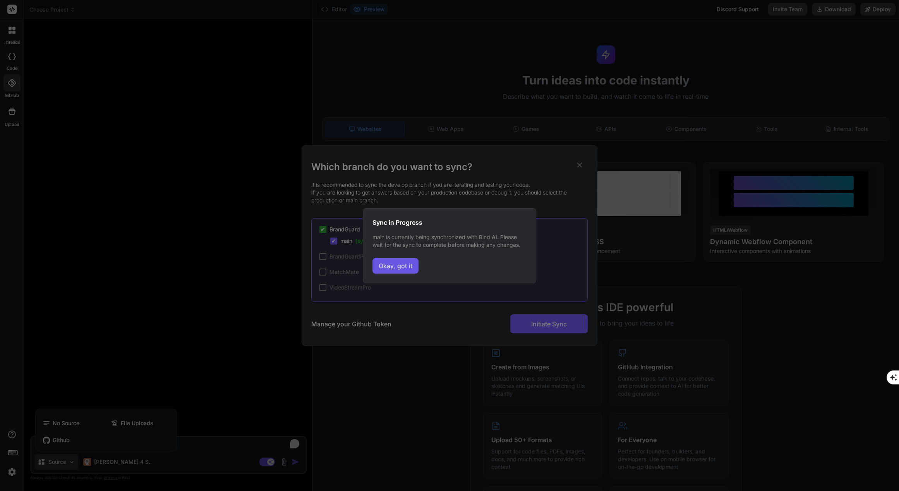
click at [392, 265] on button "Okay, got it" at bounding box center [396, 265] width 46 height 15
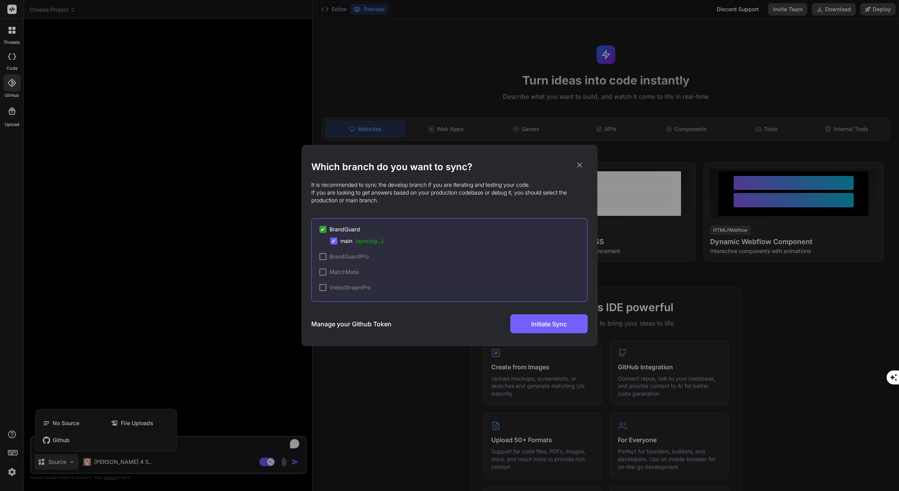
click at [336, 240] on div "✔" at bounding box center [333, 240] width 7 height 7
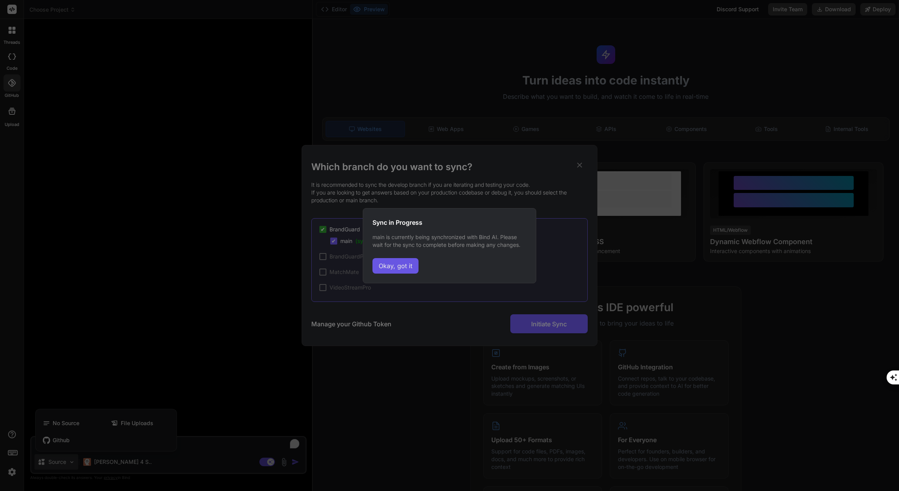
click at [401, 265] on button "Okay, got it" at bounding box center [396, 265] width 46 height 15
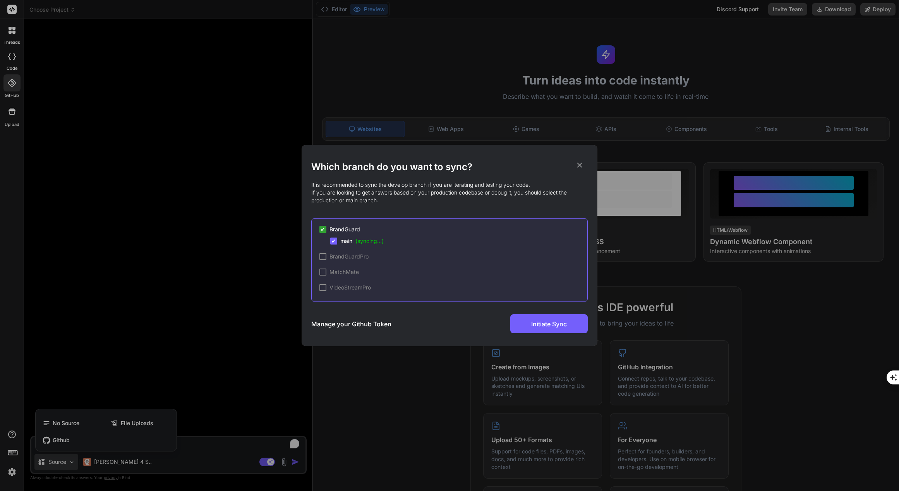
click at [579, 165] on icon at bounding box center [579, 165] width 5 height 5
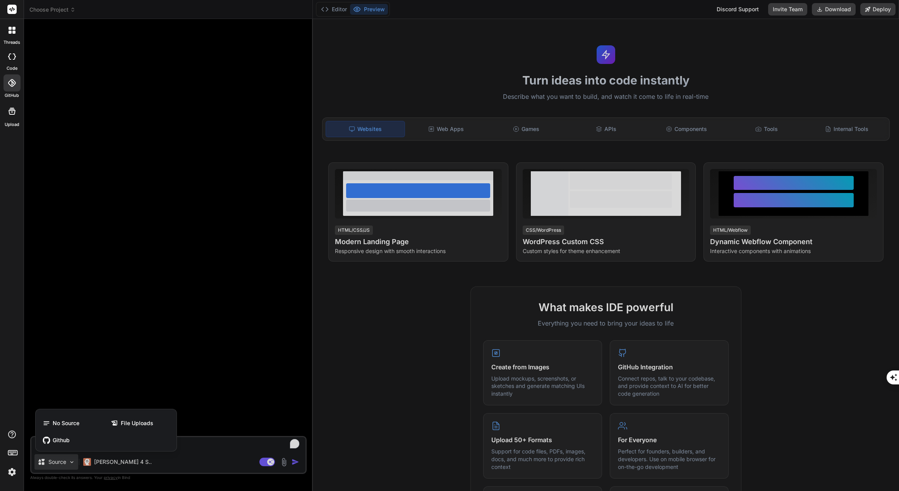
click at [19, 85] on div at bounding box center [11, 82] width 17 height 17
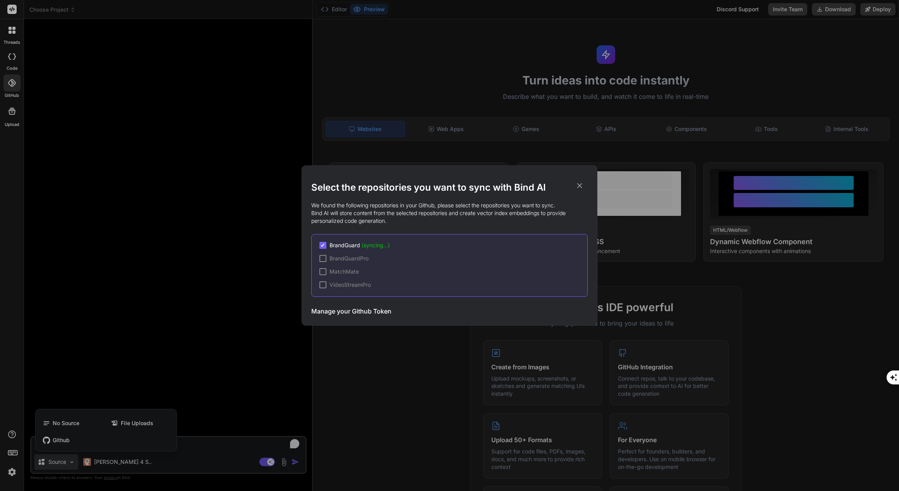
click at [323, 283] on div at bounding box center [322, 284] width 7 height 7
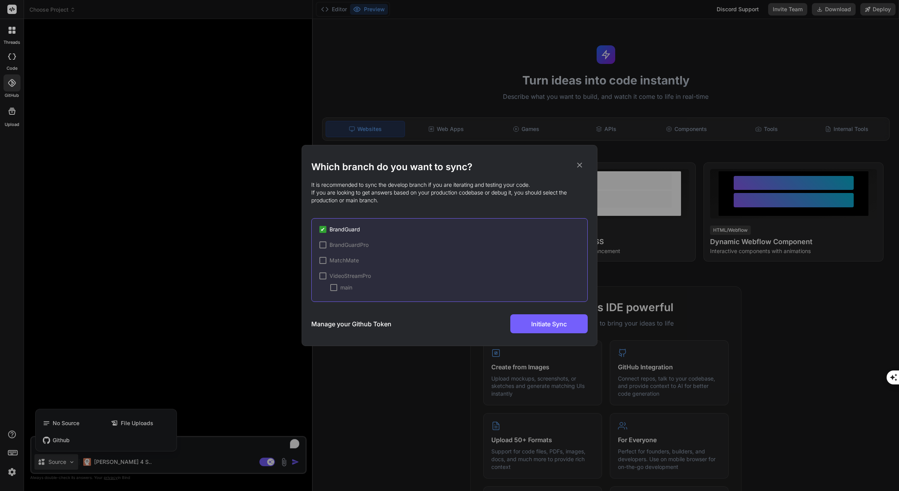
click at [333, 289] on div at bounding box center [333, 287] width 7 height 7
click at [321, 228] on span "✔" at bounding box center [323, 229] width 5 height 8
click at [326, 230] on div "✔" at bounding box center [322, 229] width 7 height 7
click at [324, 245] on div at bounding box center [322, 244] width 7 height 7
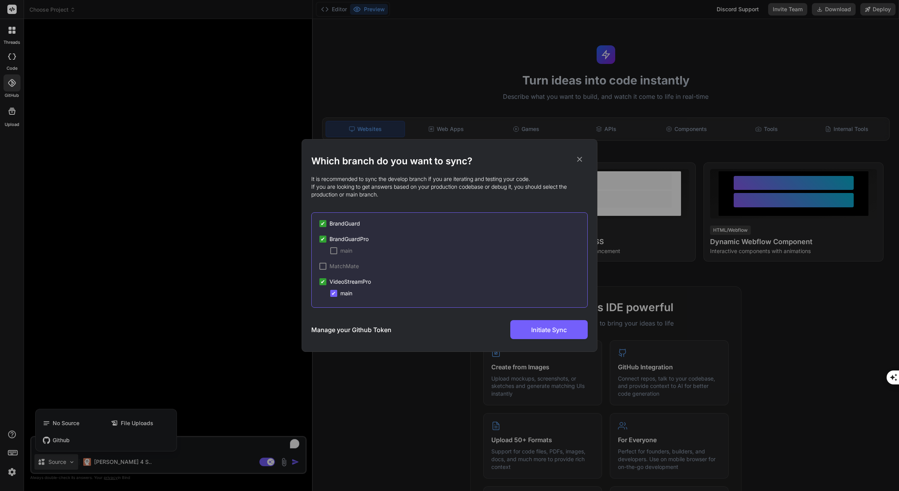
click at [324, 237] on span "✔" at bounding box center [323, 239] width 5 height 8
click at [325, 226] on span "✔" at bounding box center [323, 224] width 5 height 8
click at [324, 280] on span "✔" at bounding box center [323, 282] width 5 height 8
click at [342, 225] on span "BrandGuard" at bounding box center [345, 224] width 31 height 8
click at [380, 235] on span "(syncing...)" at bounding box center [369, 234] width 28 height 7
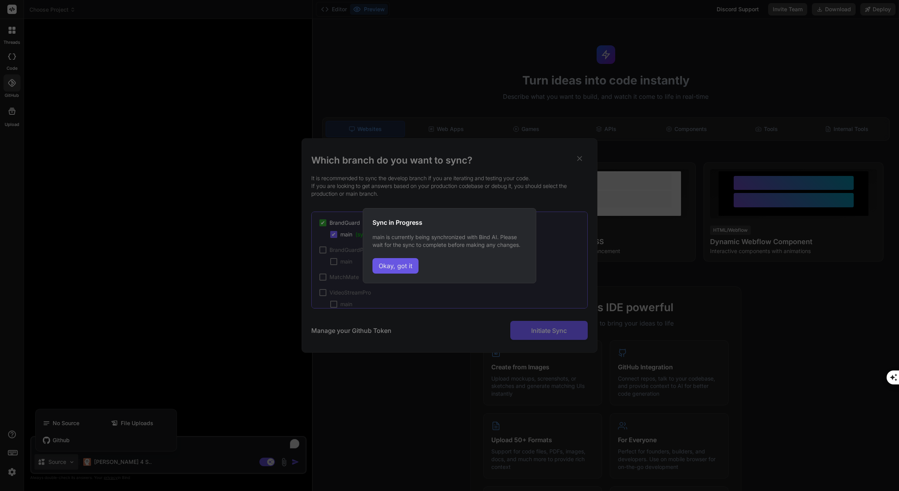
click at [405, 262] on button "Okay, got it" at bounding box center [396, 265] width 46 height 15
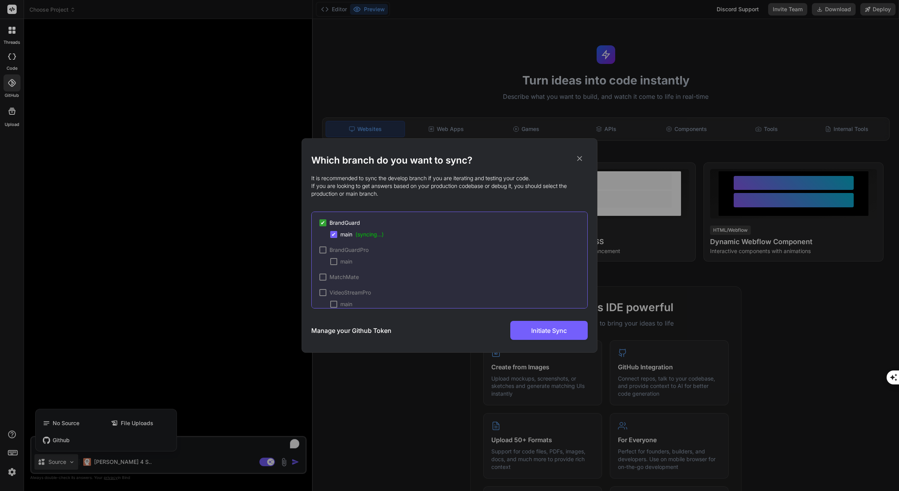
click at [580, 160] on icon at bounding box center [579, 158] width 9 height 9
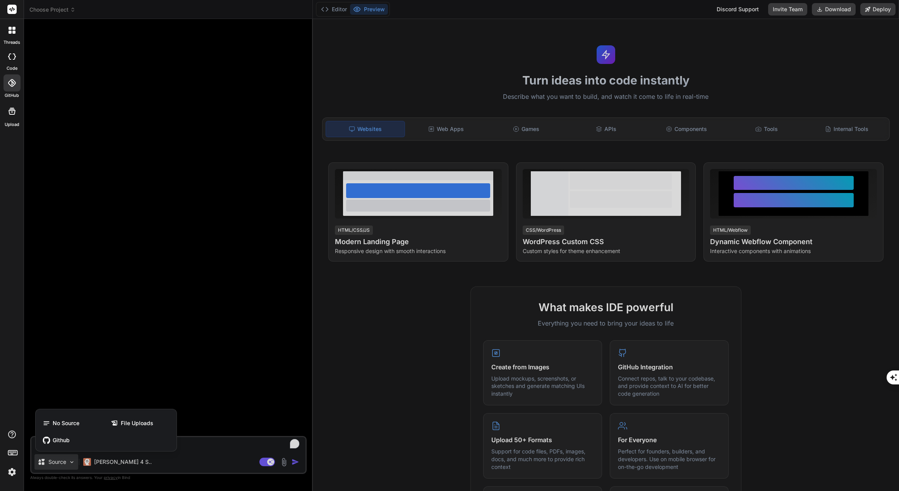
click at [13, 471] on img at bounding box center [11, 471] width 13 height 13
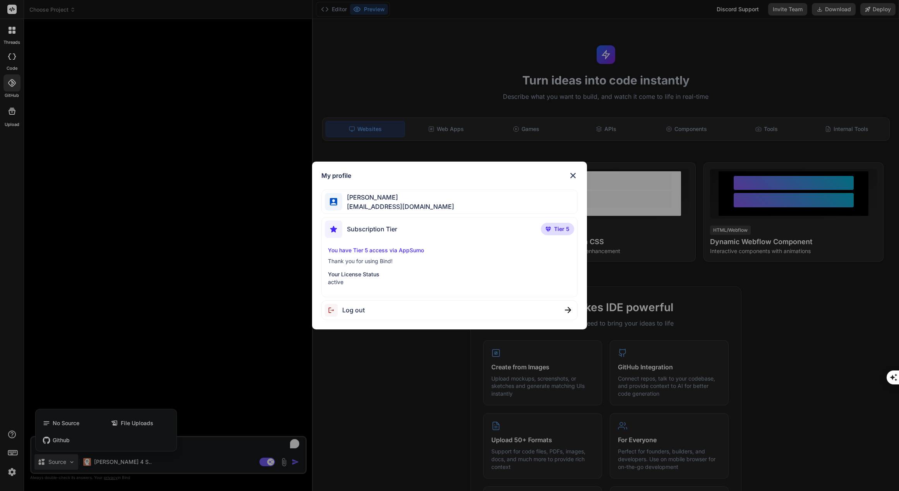
click at [63, 438] on div "My profile Karl-Johan Strandberg strandbergkarljohan@gmail.com Subscription Tie…" at bounding box center [449, 245] width 899 height 491
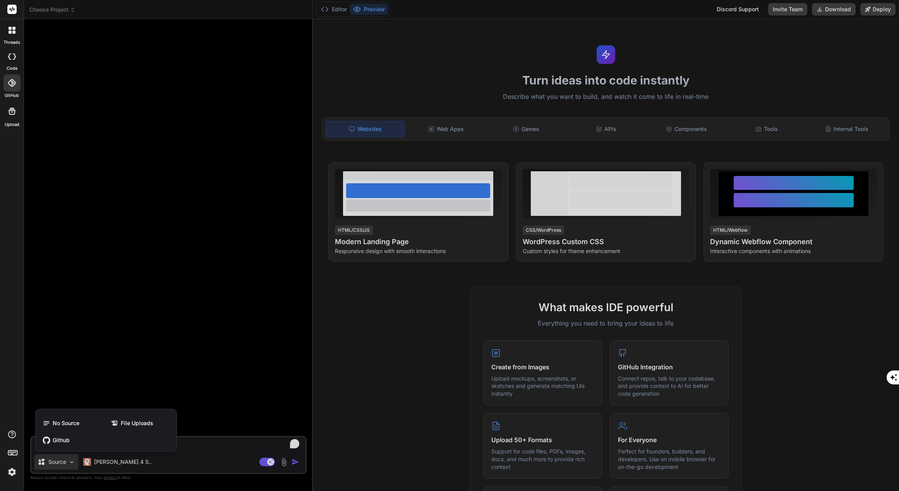
click at [15, 53] on div at bounding box center [11, 56] width 17 height 15
click at [13, 32] on icon at bounding box center [13, 32] width 3 height 3
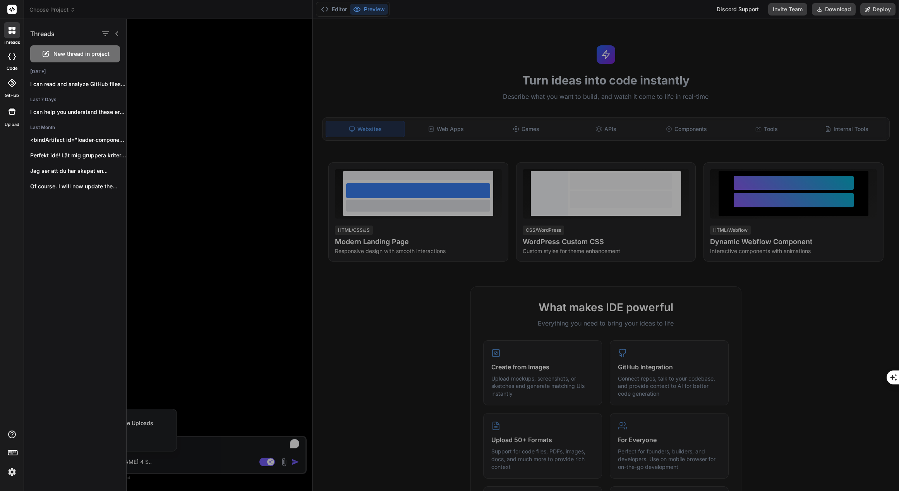
click at [14, 52] on div at bounding box center [11, 56] width 17 height 15
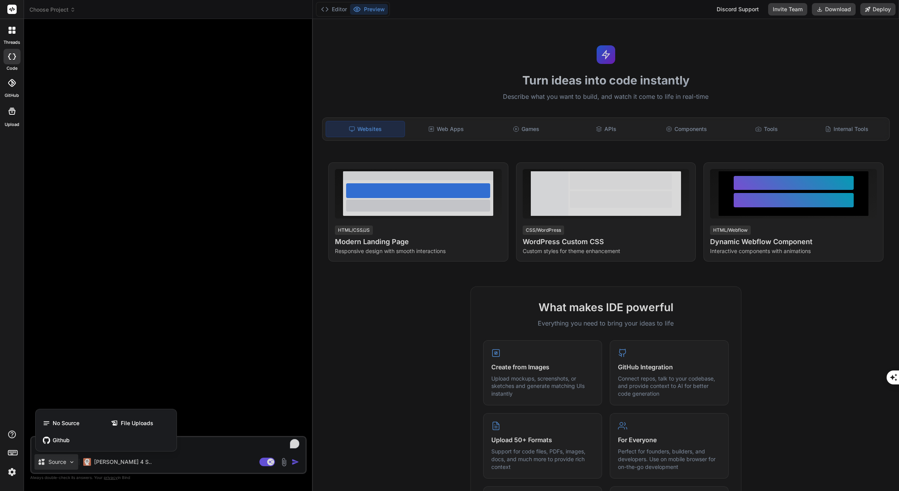
click at [14, 55] on icon at bounding box center [12, 56] width 8 height 6
click at [56, 12] on div at bounding box center [449, 245] width 899 height 491
type textarea "x"
